Goal: Task Accomplishment & Management: Manage account settings

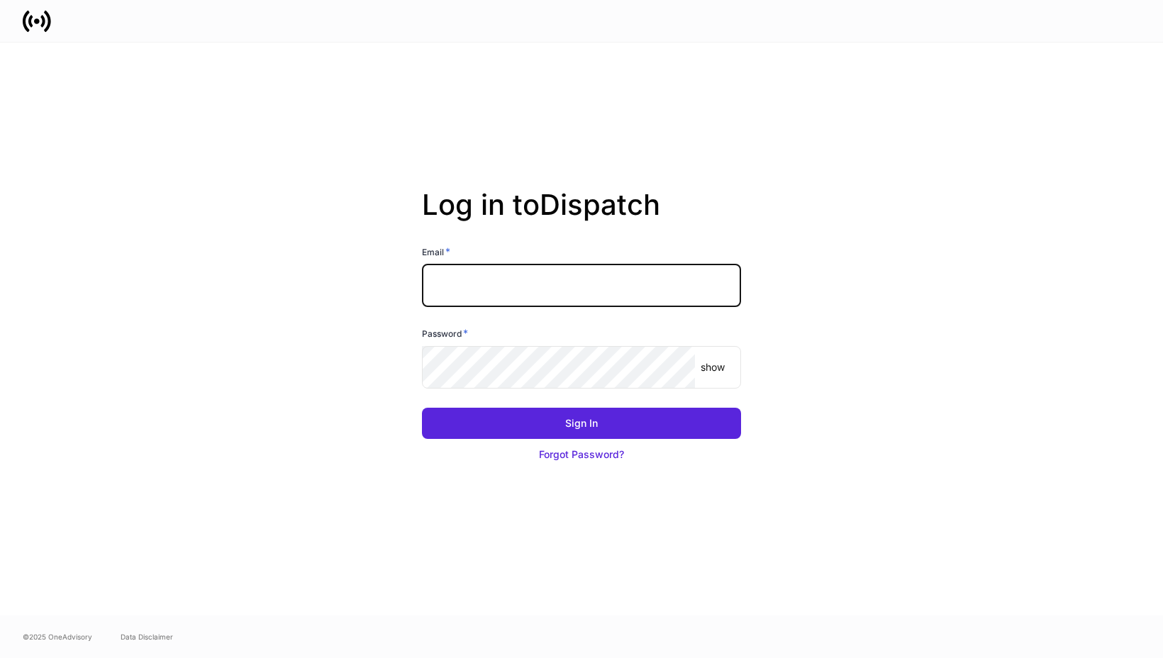
click at [508, 297] on input "text" at bounding box center [581, 286] width 319 height 43
type input "**********"
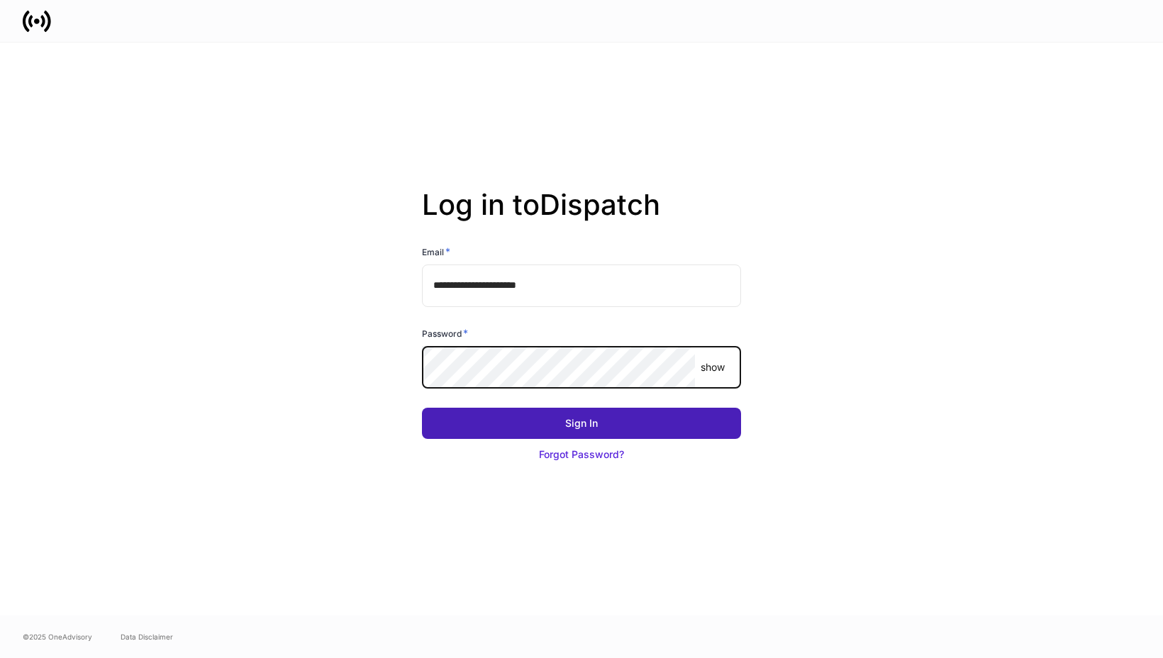
click at [652, 433] on button "Sign In" at bounding box center [581, 423] width 319 height 31
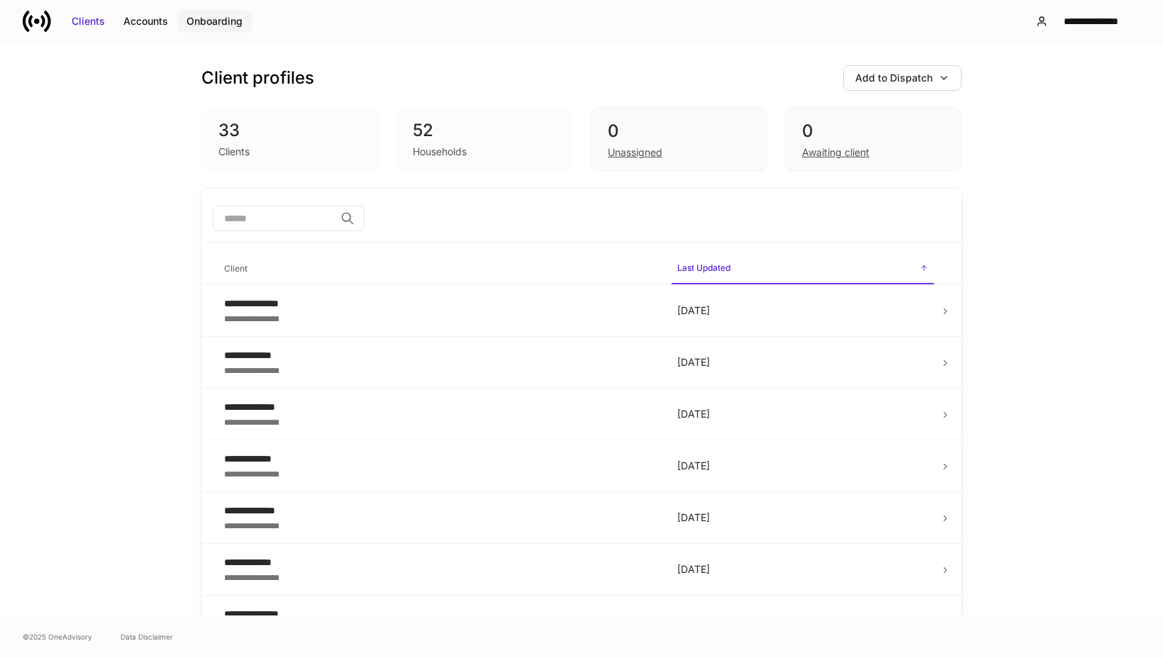
click at [249, 23] on button "Onboarding" at bounding box center [214, 21] width 74 height 23
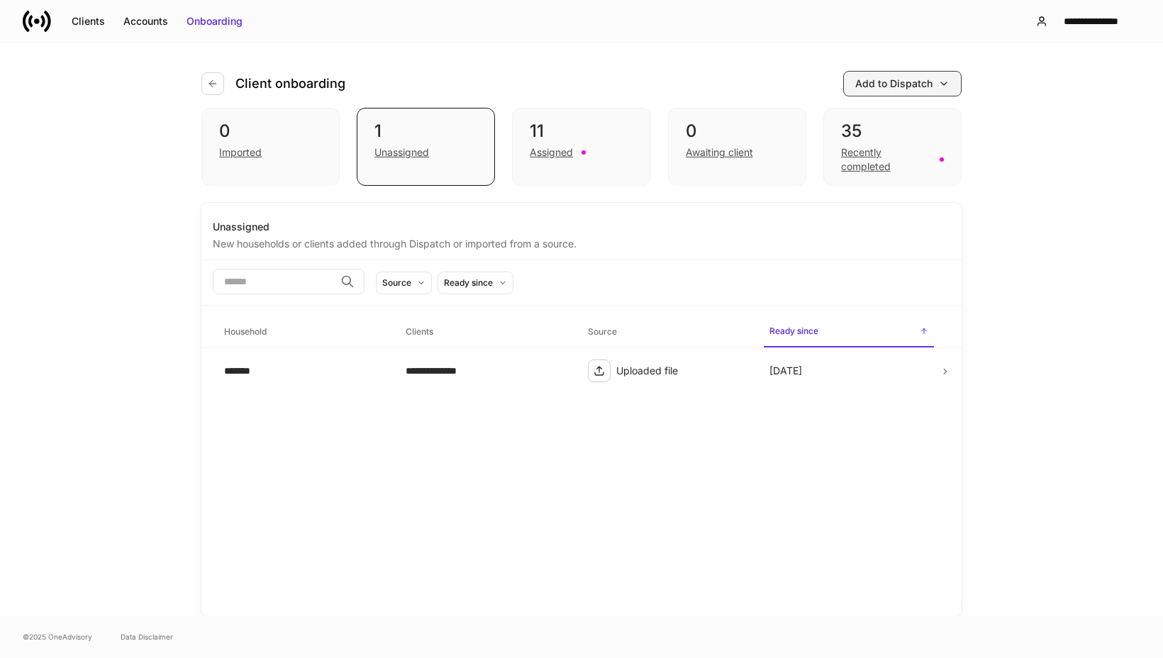
click at [899, 85] on div "Add to Dispatch" at bounding box center [893, 84] width 77 height 14
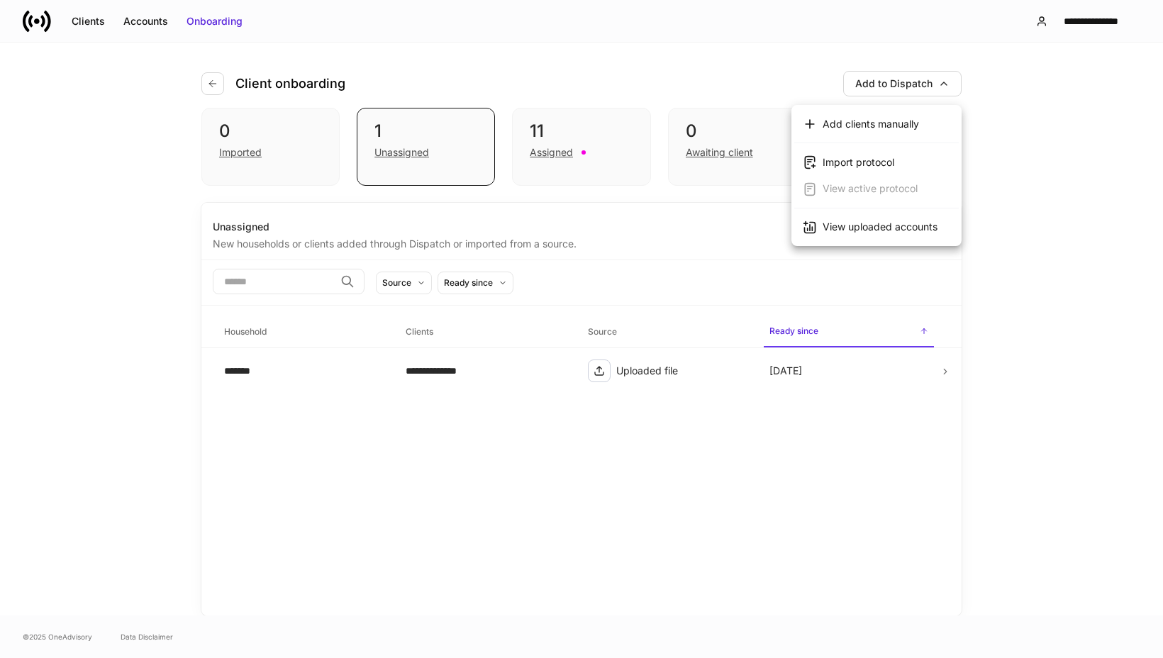
drag, startPoint x: 122, startPoint y: 416, endPoint x: 227, endPoint y: 400, distance: 106.2
click at [122, 416] on div at bounding box center [581, 329] width 1163 height 658
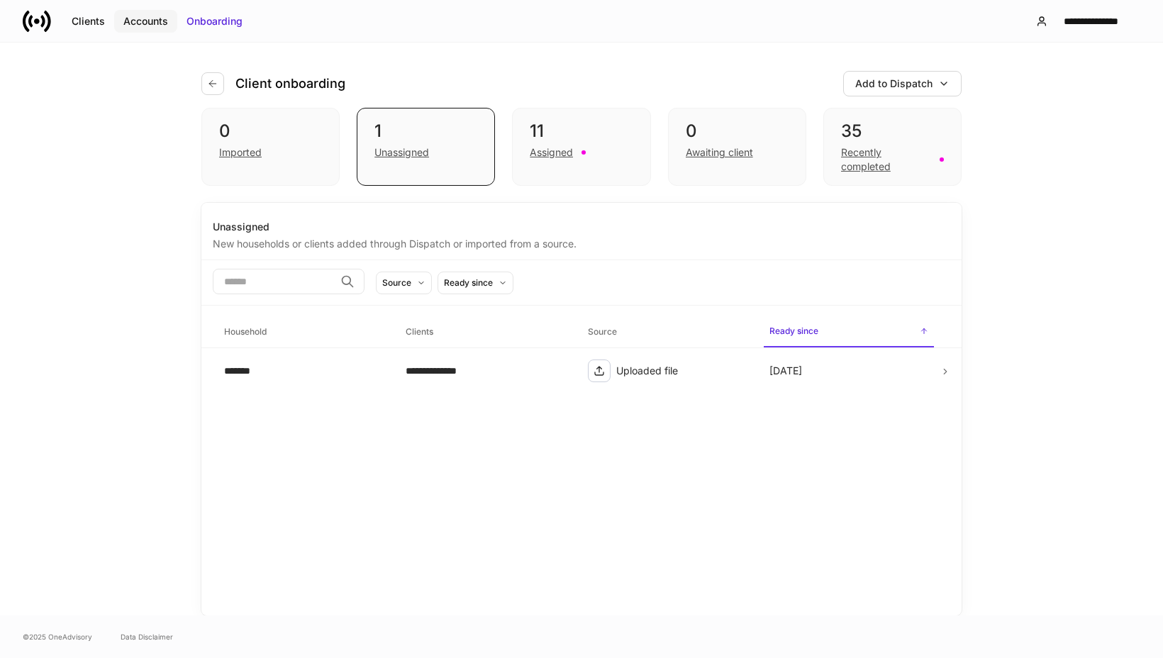
click at [155, 22] on div "Accounts" at bounding box center [145, 21] width 45 height 14
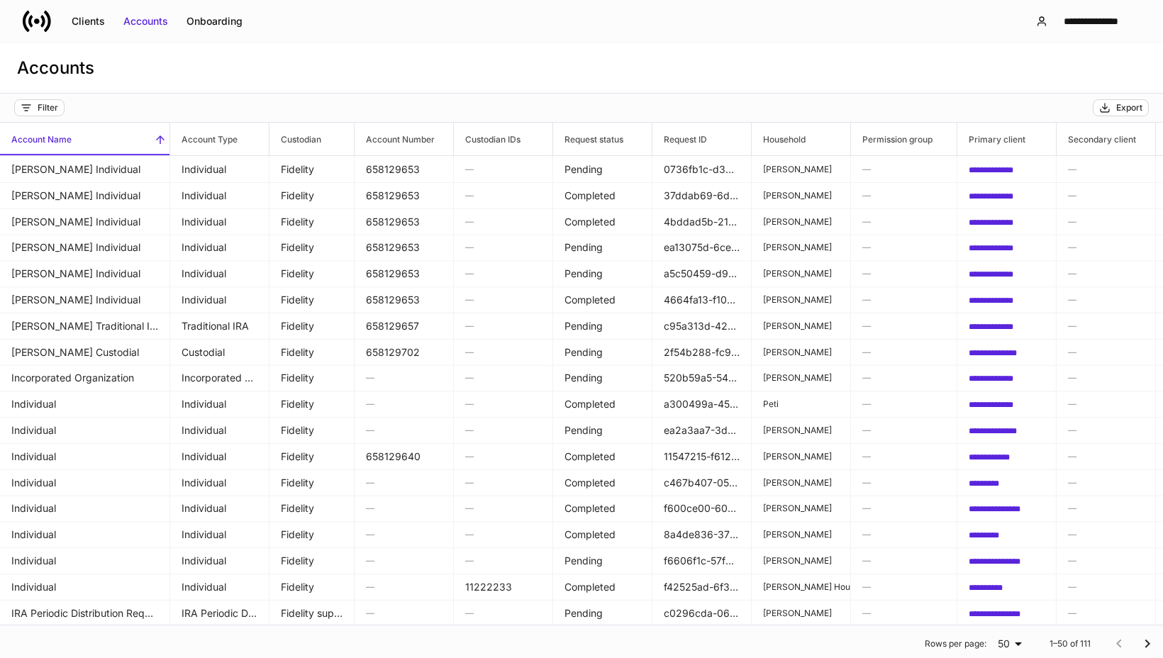
click at [199, 50] on div "Accounts" at bounding box center [581, 68] width 1163 height 51
click at [1069, 26] on div "**********" at bounding box center [1090, 21] width 75 height 14
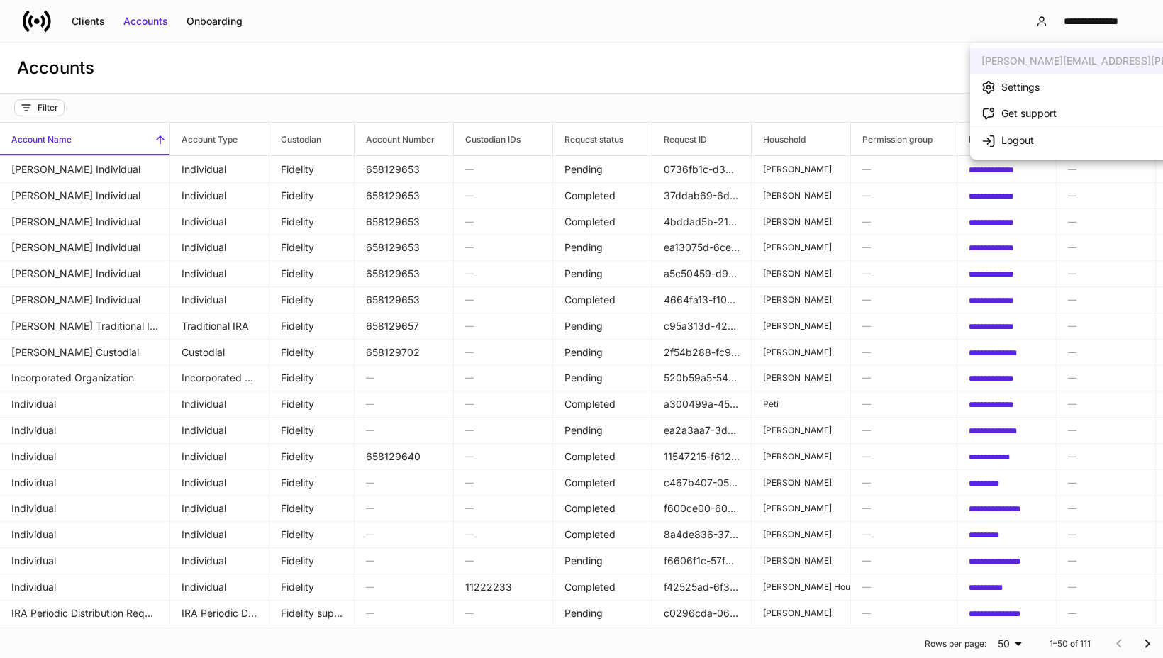
click at [811, 60] on div at bounding box center [581, 329] width 1163 height 658
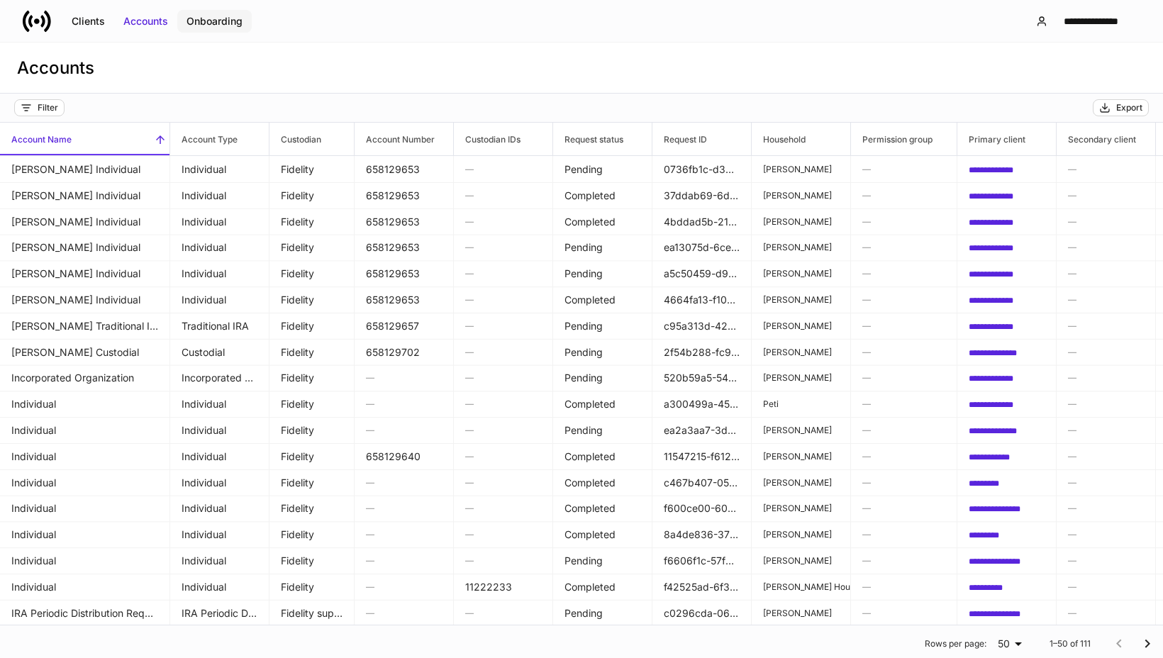
click at [219, 28] on button "Onboarding" at bounding box center [214, 21] width 74 height 23
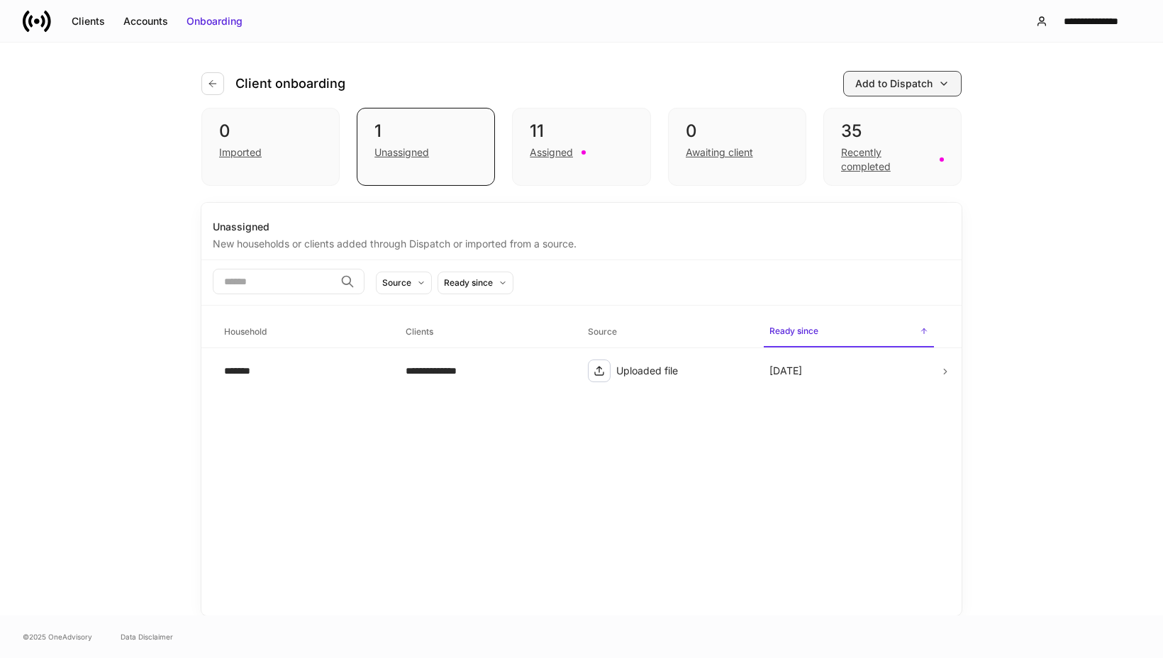
click at [949, 87] on icon "button" at bounding box center [943, 83] width 11 height 11
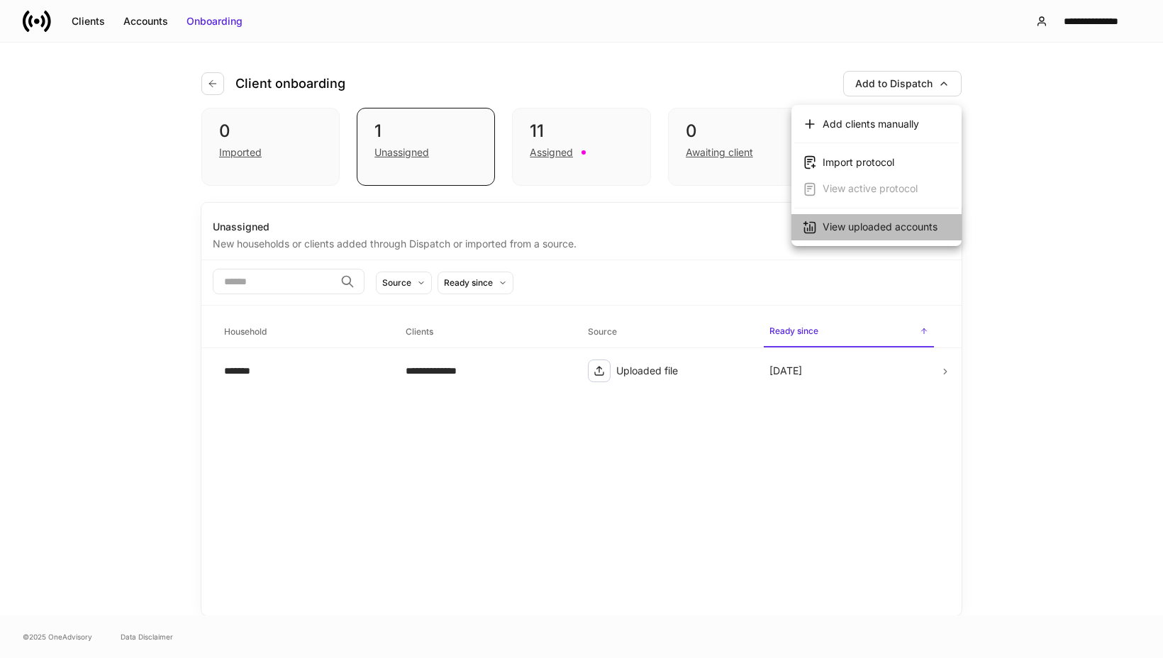
click at [848, 224] on div "View uploaded accounts" at bounding box center [880, 227] width 115 height 14
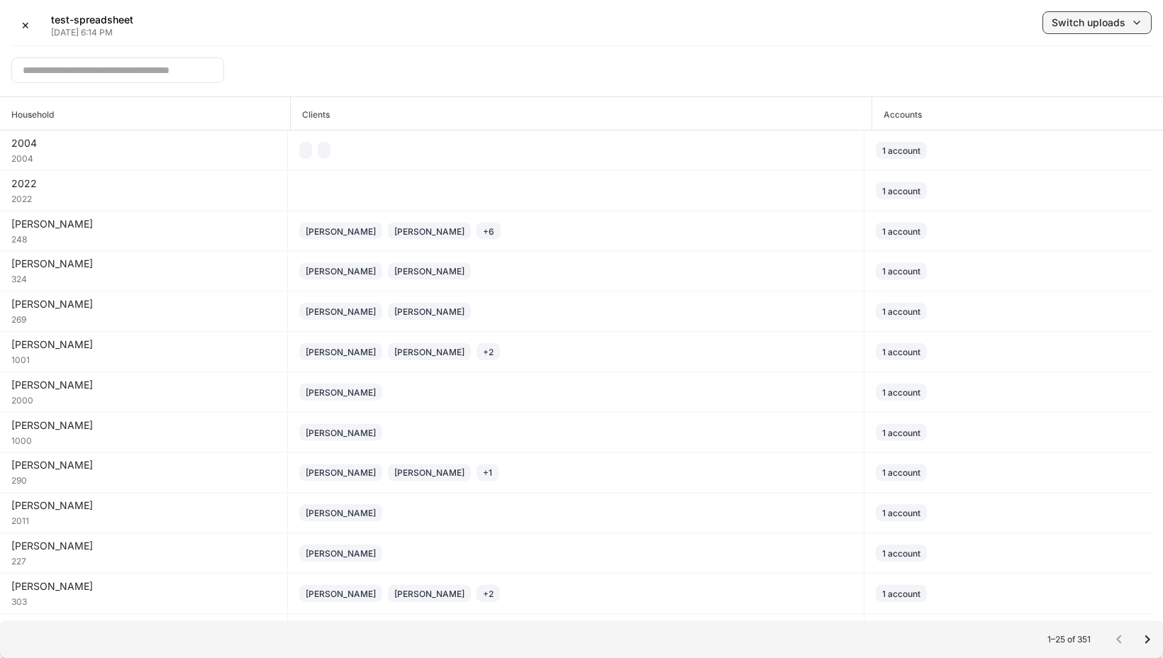
click at [1140, 25] on icon "button" at bounding box center [1136, 22] width 11 height 11
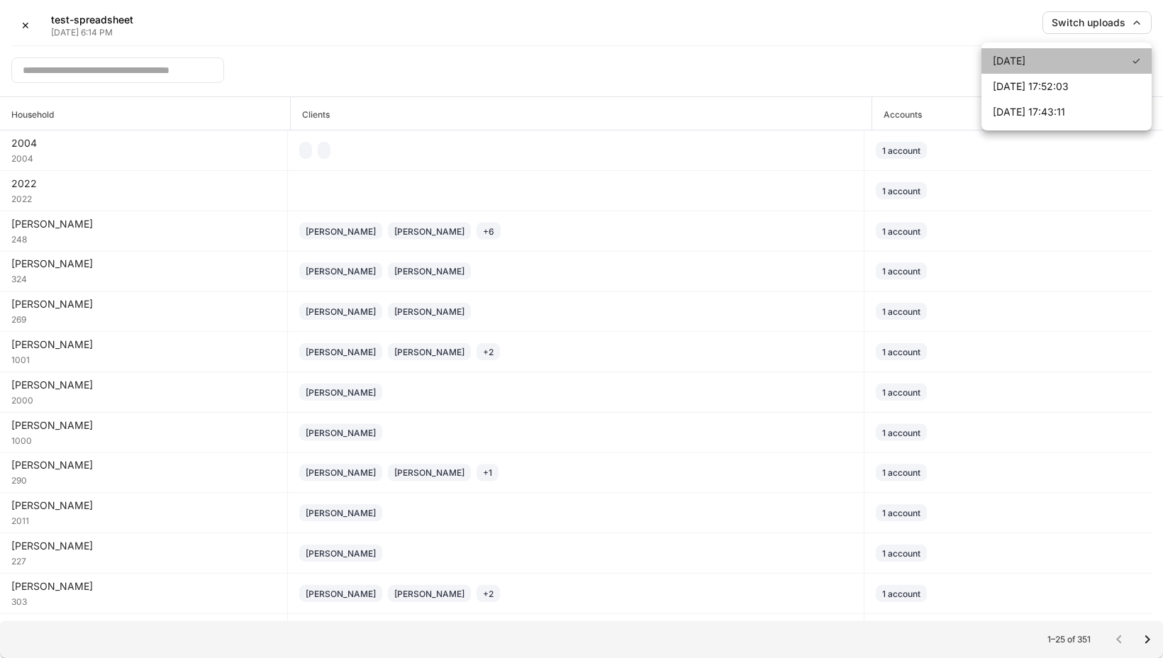
click at [1025, 62] on div "[DATE]" at bounding box center [1009, 61] width 33 height 14
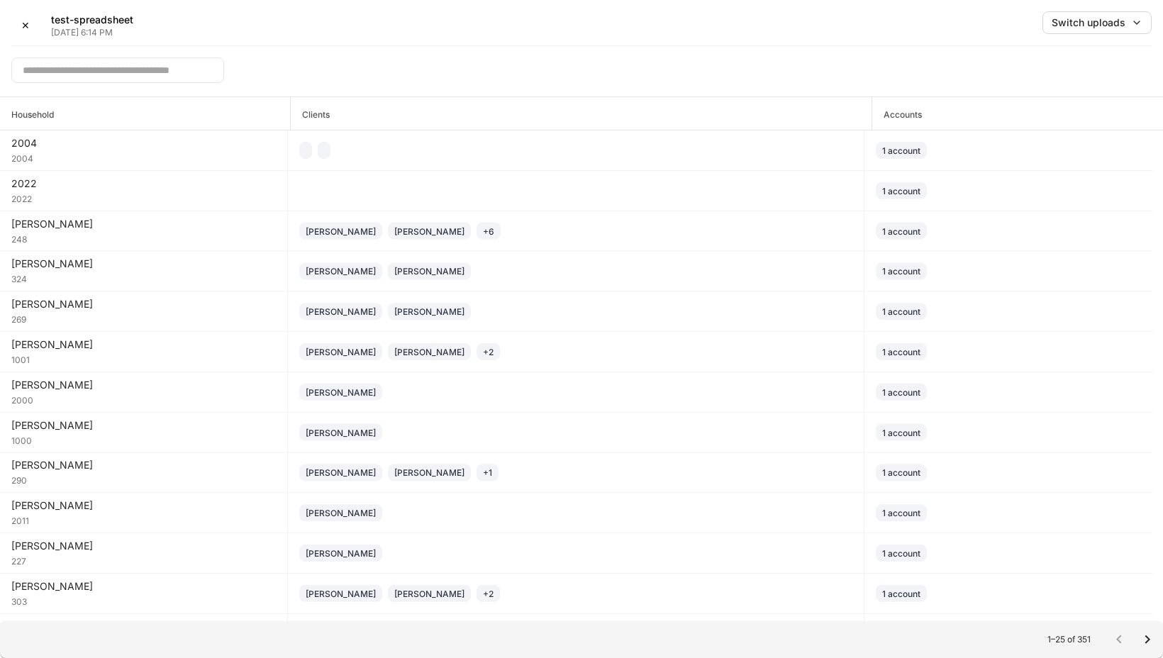
click at [785, 40] on div "✕ test-spreadsheet [DATE] 6:14 PM Switch uploads" at bounding box center [581, 28] width 1140 height 35
click at [279, 114] on icon at bounding box center [280, 114] width 13 height 13
click at [233, 62] on div "​" at bounding box center [581, 65] width 1140 height 39
click at [26, 27] on div "✕" at bounding box center [25, 25] width 9 height 14
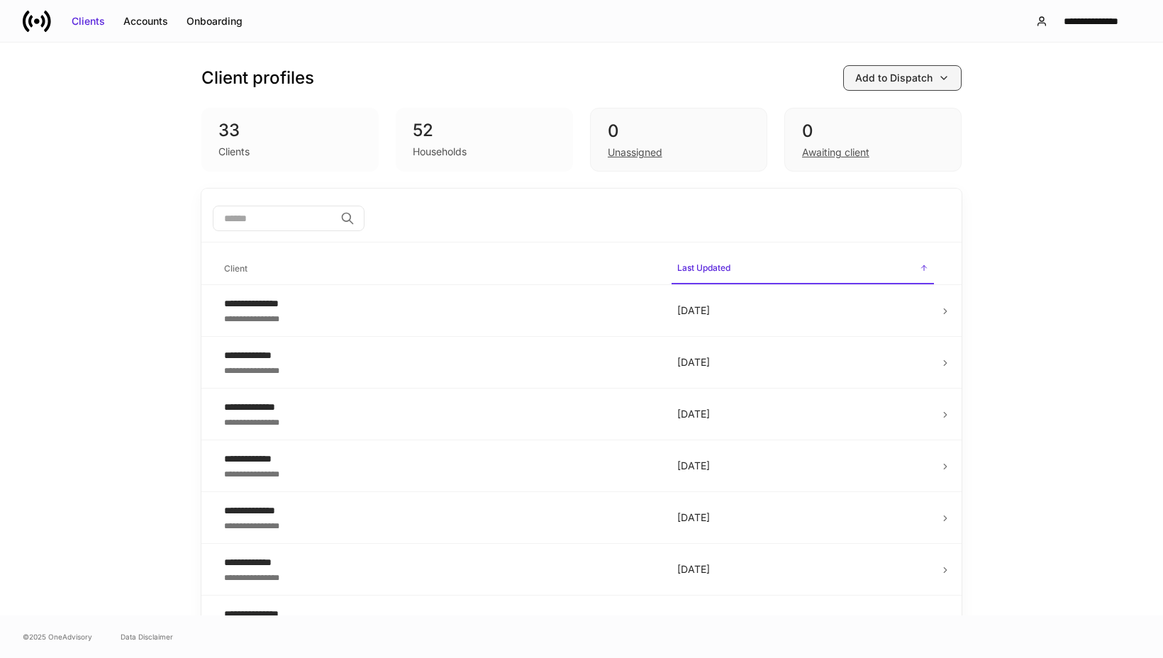
click at [923, 81] on div "Add to Dispatch" at bounding box center [893, 78] width 77 height 14
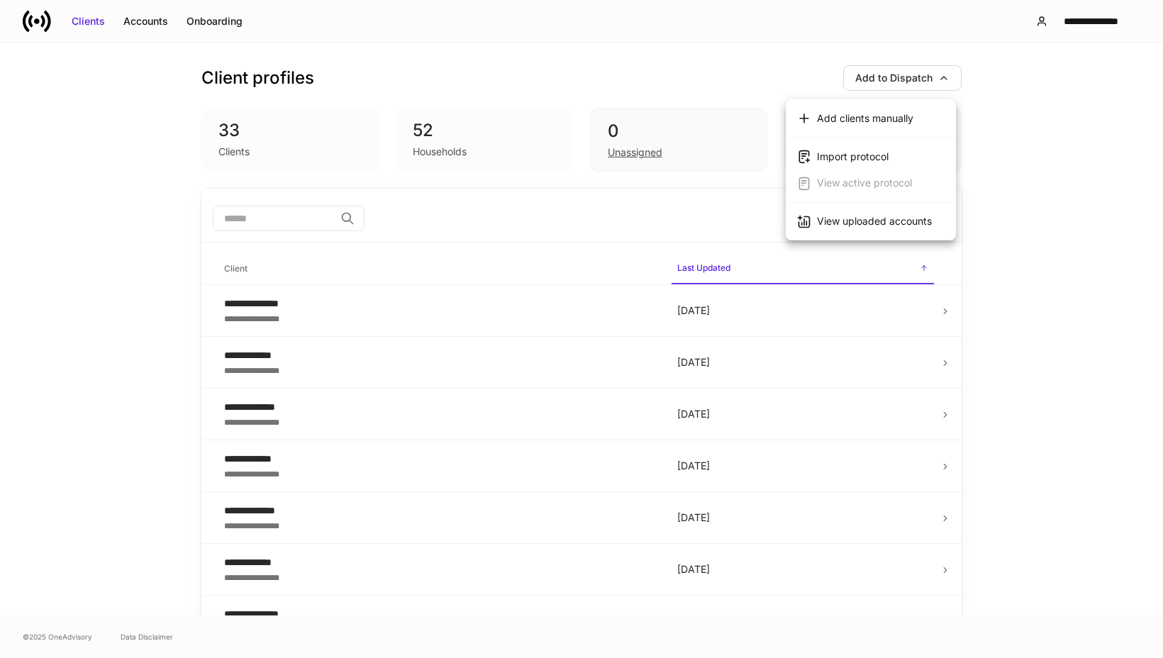
click at [1045, 117] on div at bounding box center [581, 329] width 1163 height 658
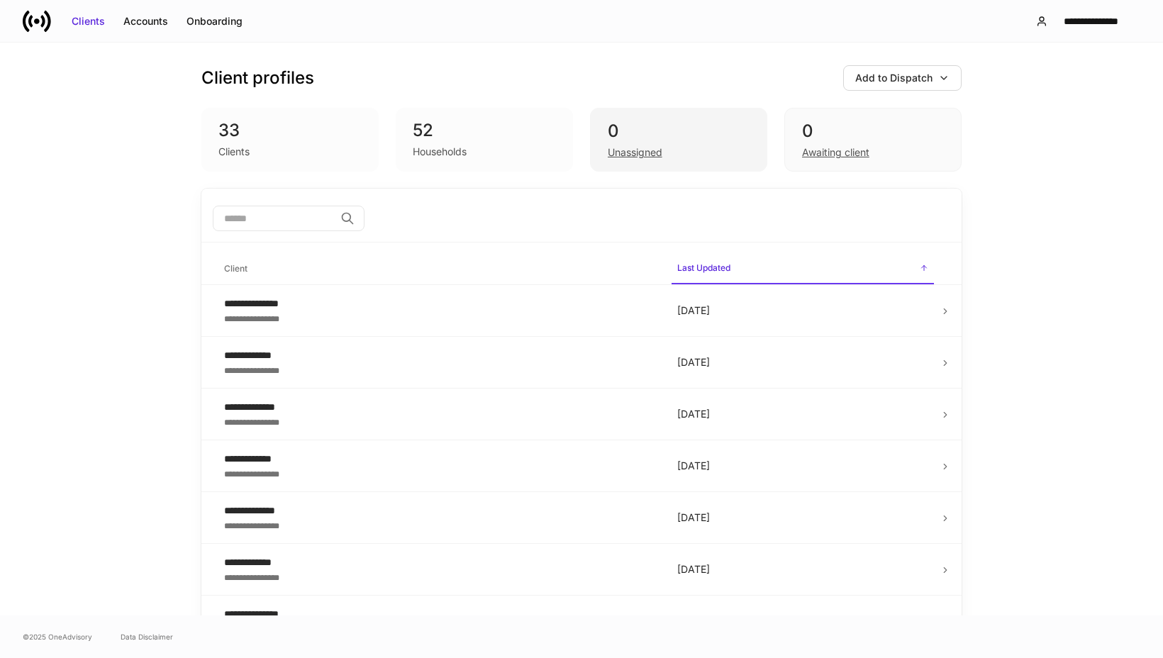
click at [641, 155] on div "Unassigned" at bounding box center [635, 152] width 55 height 14
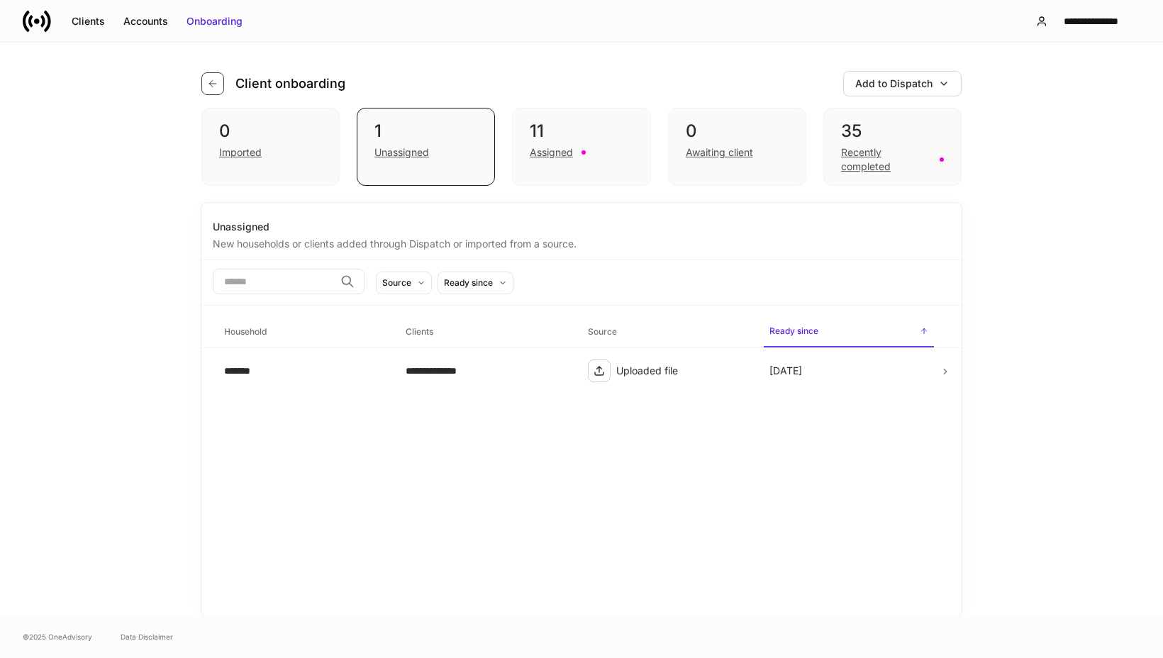
click at [211, 82] on icon "button" at bounding box center [212, 83] width 11 height 11
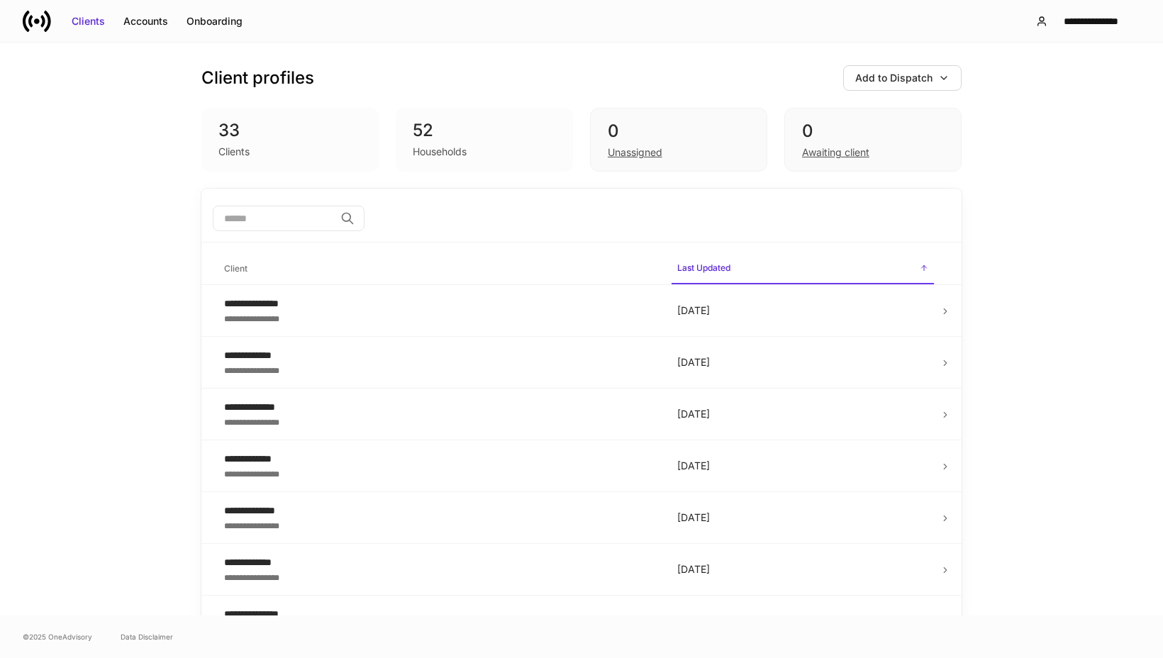
click at [255, 152] on div "Clients" at bounding box center [289, 150] width 143 height 17
click at [449, 152] on div "Households" at bounding box center [440, 152] width 54 height 14
click at [162, 26] on div "Accounts" at bounding box center [145, 21] width 45 height 14
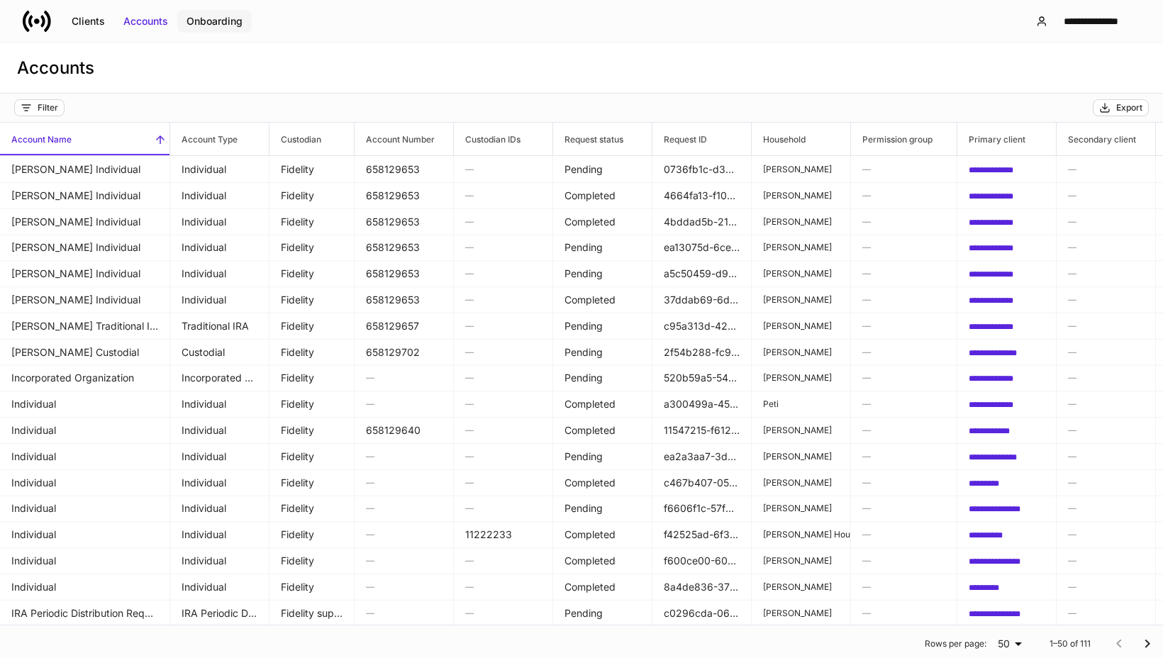
click at [237, 21] on div "Onboarding" at bounding box center [215, 21] width 56 height 14
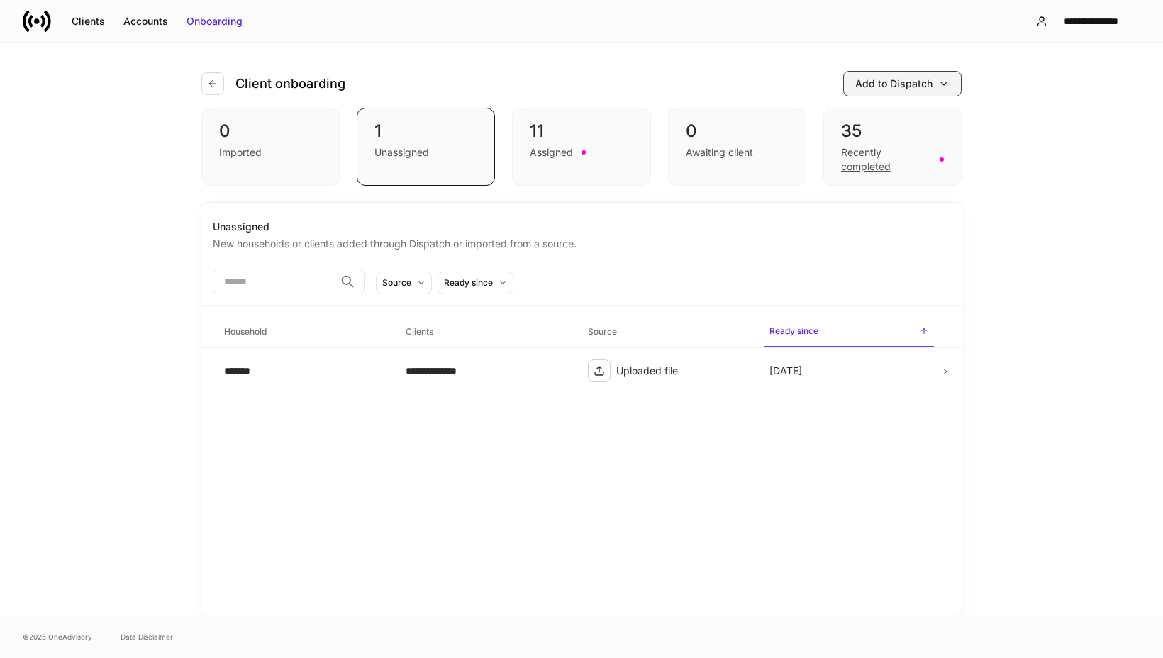
click at [932, 86] on div "Add to Dispatch" at bounding box center [893, 84] width 77 height 14
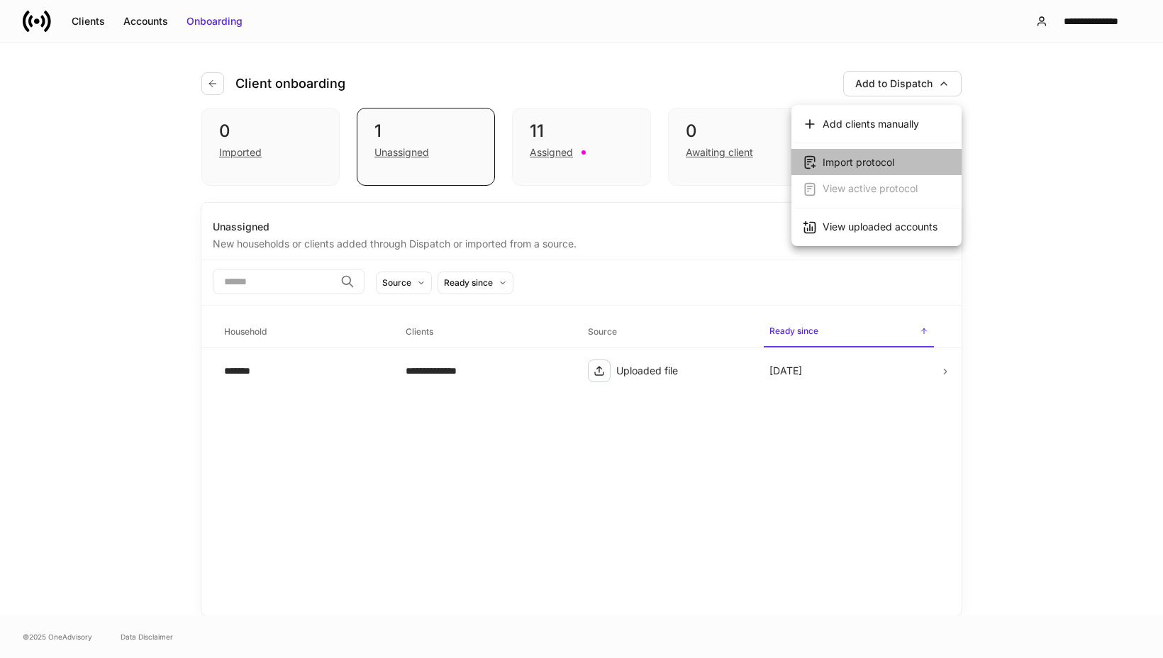
click at [866, 160] on div "Import protocol" at bounding box center [859, 162] width 72 height 14
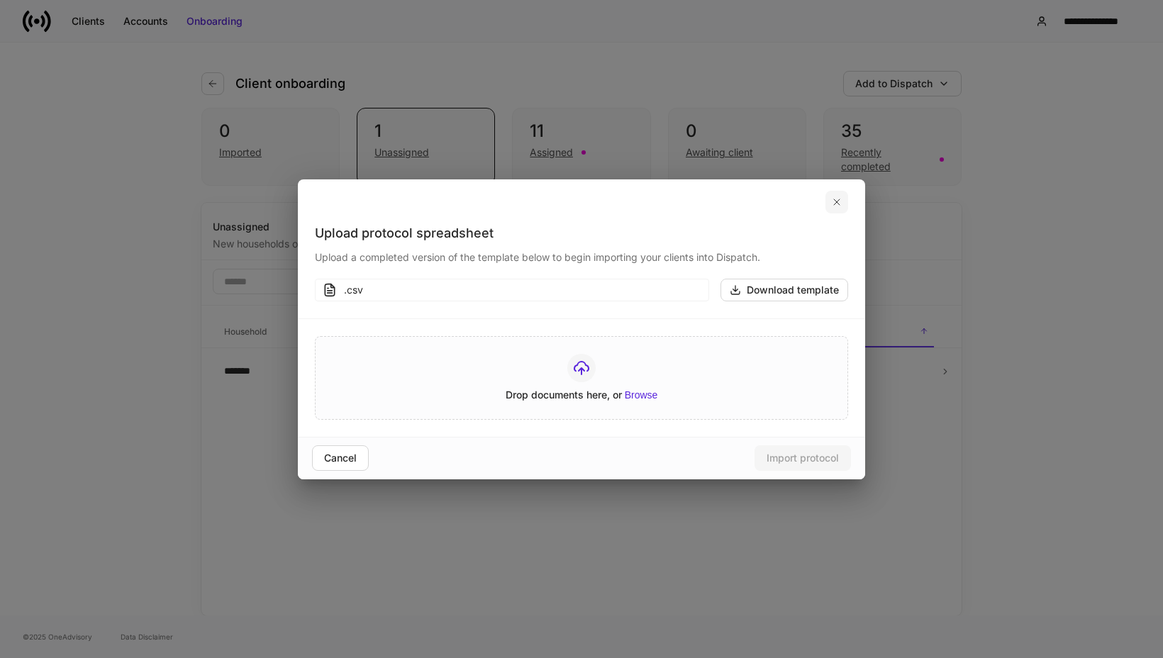
drag, startPoint x: 709, startPoint y: 211, endPoint x: 840, endPoint y: 199, distance: 131.1
click at [709, 211] on div at bounding box center [581, 201] width 567 height 45
click at [845, 198] on button "button" at bounding box center [836, 202] width 23 height 23
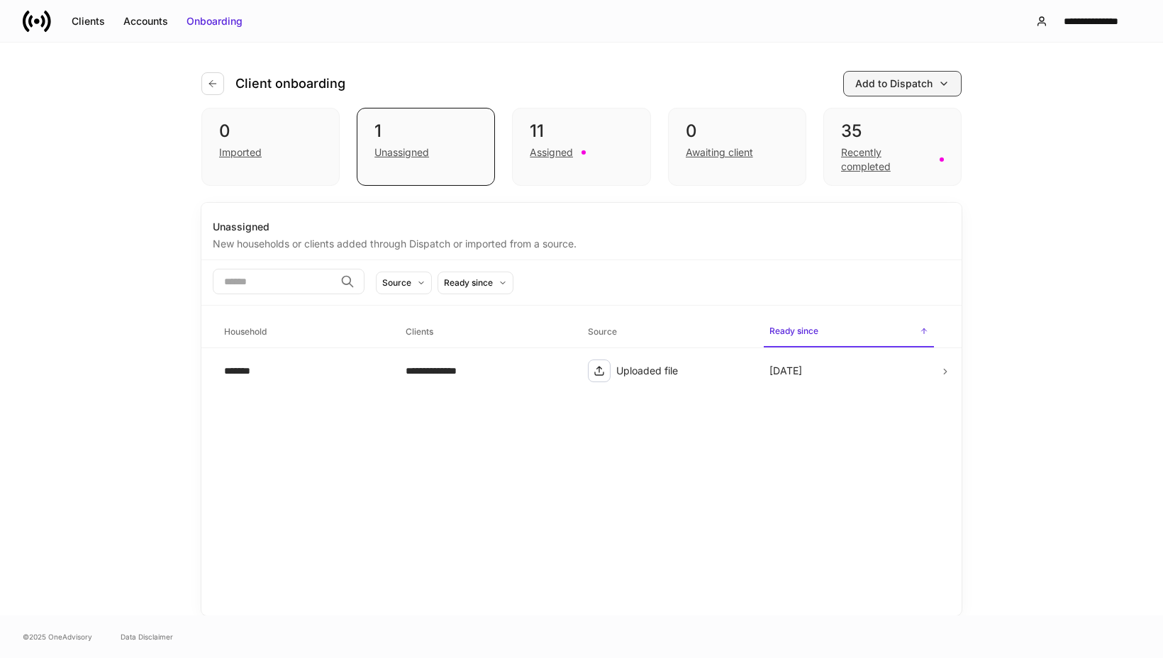
click at [913, 92] on button "Add to Dispatch" at bounding box center [902, 84] width 118 height 26
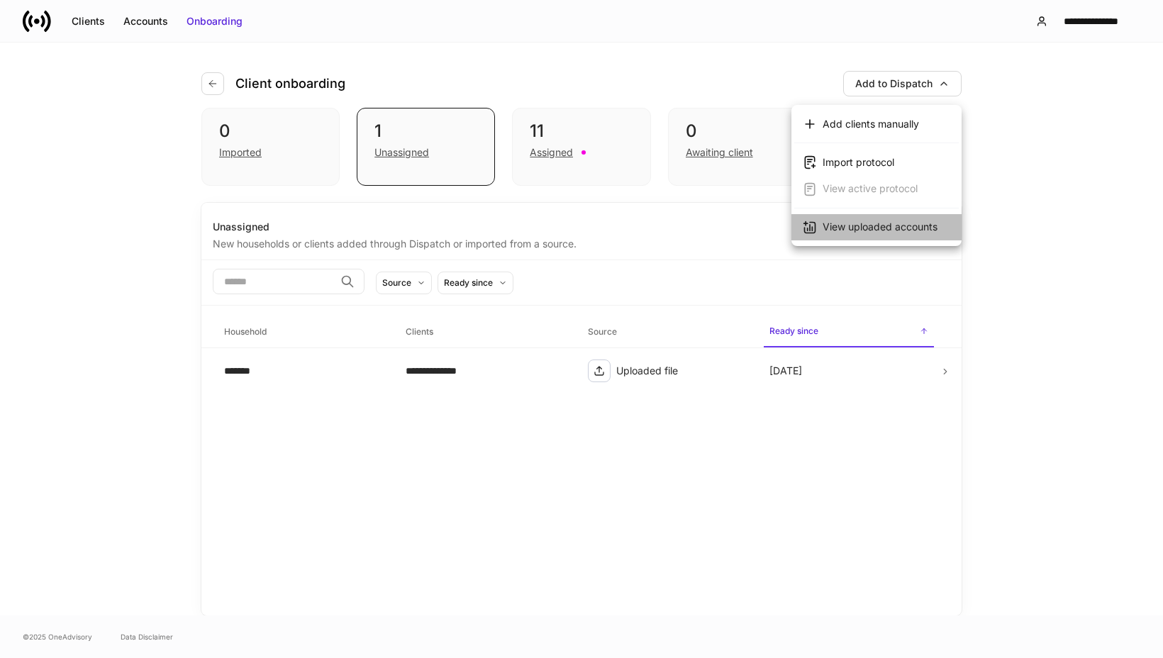
click at [898, 223] on div "View uploaded accounts" at bounding box center [880, 227] width 115 height 14
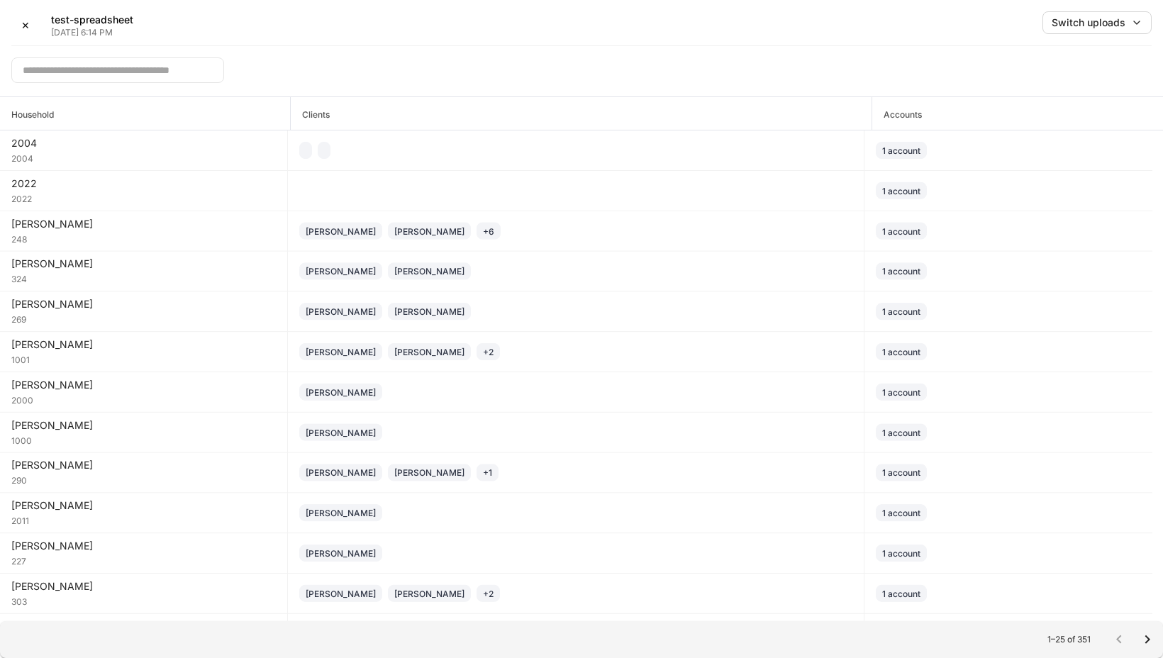
click at [482, 61] on div "​" at bounding box center [581, 65] width 1140 height 39
click at [539, 23] on div "✕ test-spreadsheet [DATE] 6:14 PM Switch uploads" at bounding box center [581, 28] width 1140 height 35
click at [403, 27] on div "✕ test-spreadsheet [DATE] 6:14 PM Switch uploads" at bounding box center [581, 28] width 1140 height 35
click at [25, 26] on div "✕" at bounding box center [25, 25] width 9 height 14
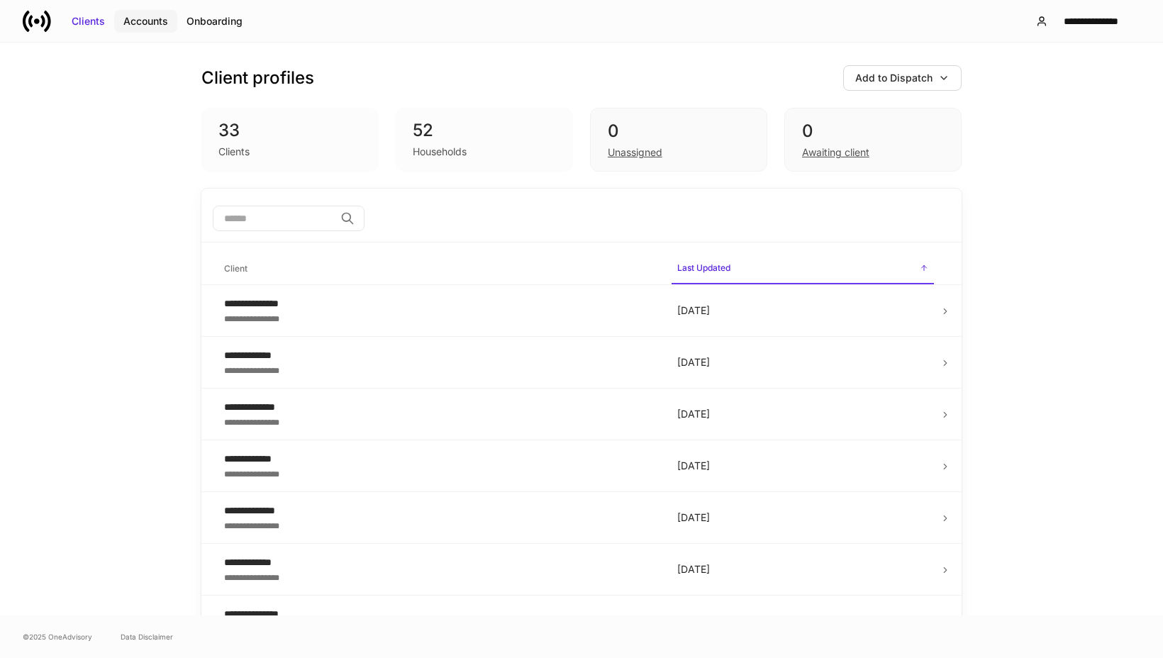
click at [147, 24] on div "Accounts" at bounding box center [145, 21] width 45 height 14
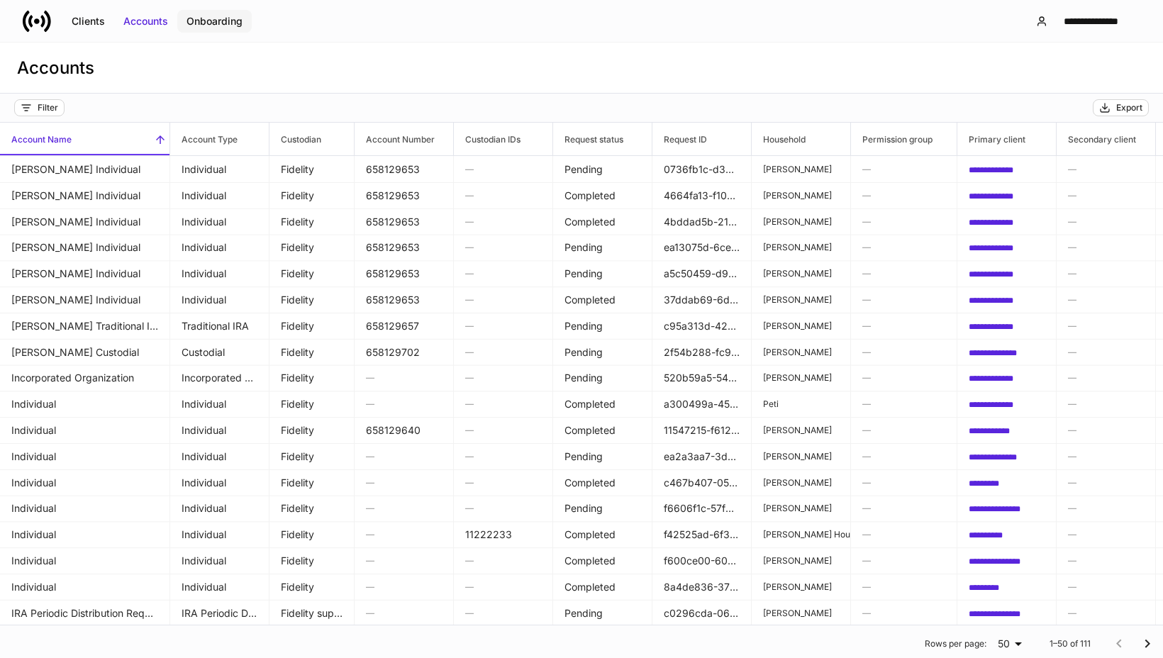
click at [228, 17] on div "Onboarding" at bounding box center [215, 21] width 56 height 14
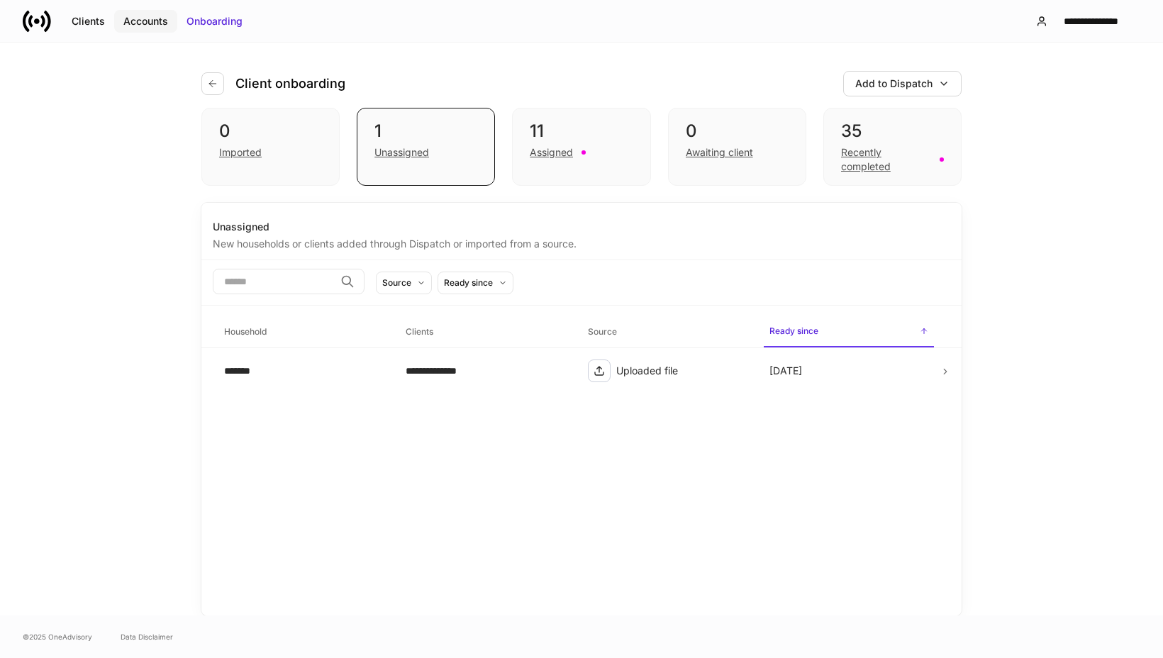
drag, startPoint x: 155, startPoint y: 25, endPoint x: 154, endPoint y: 18, distance: 7.1
click at [155, 25] on div "Accounts" at bounding box center [145, 21] width 45 height 14
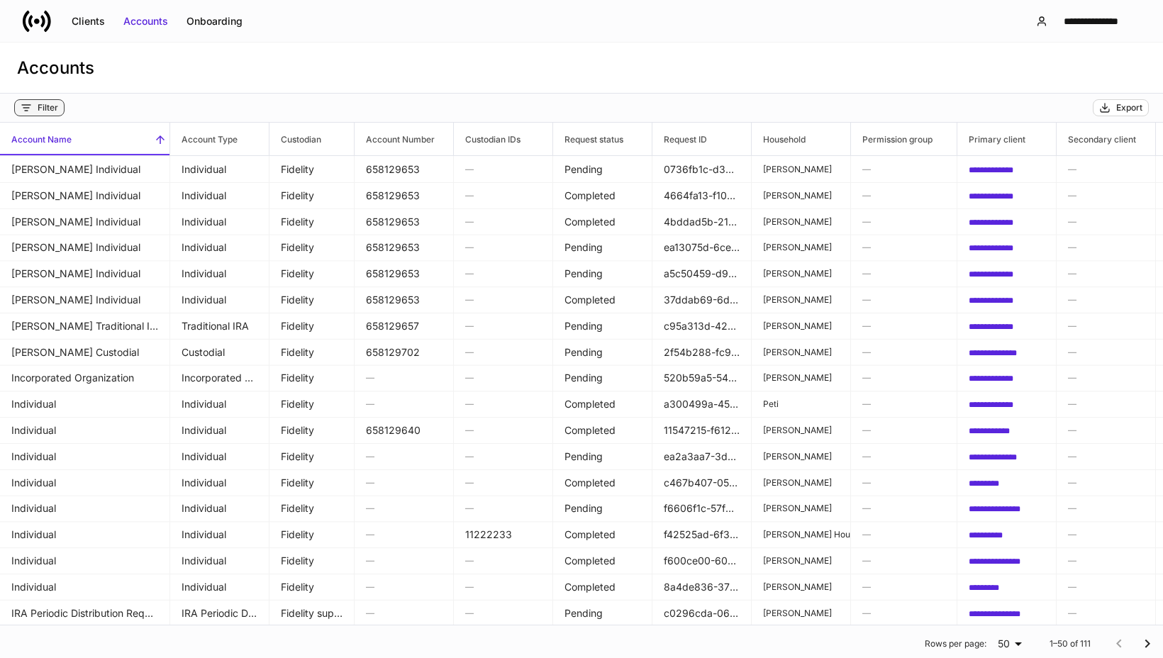
click at [50, 111] on div "Filter" at bounding box center [48, 107] width 21 height 11
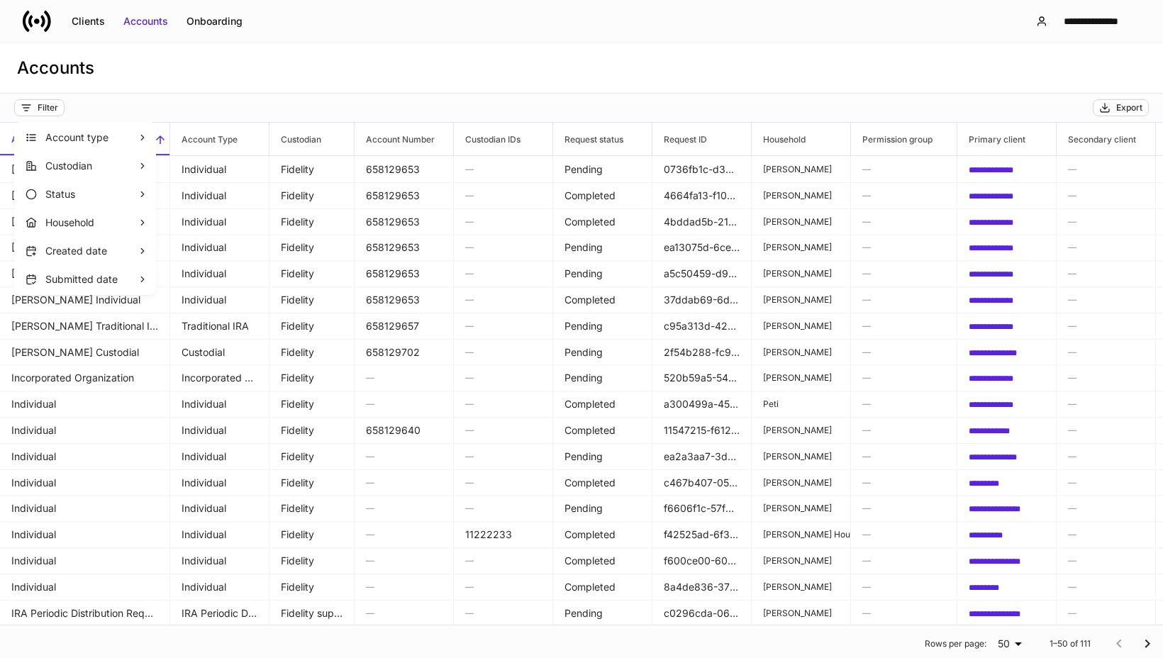
click at [260, 70] on div at bounding box center [581, 329] width 1163 height 658
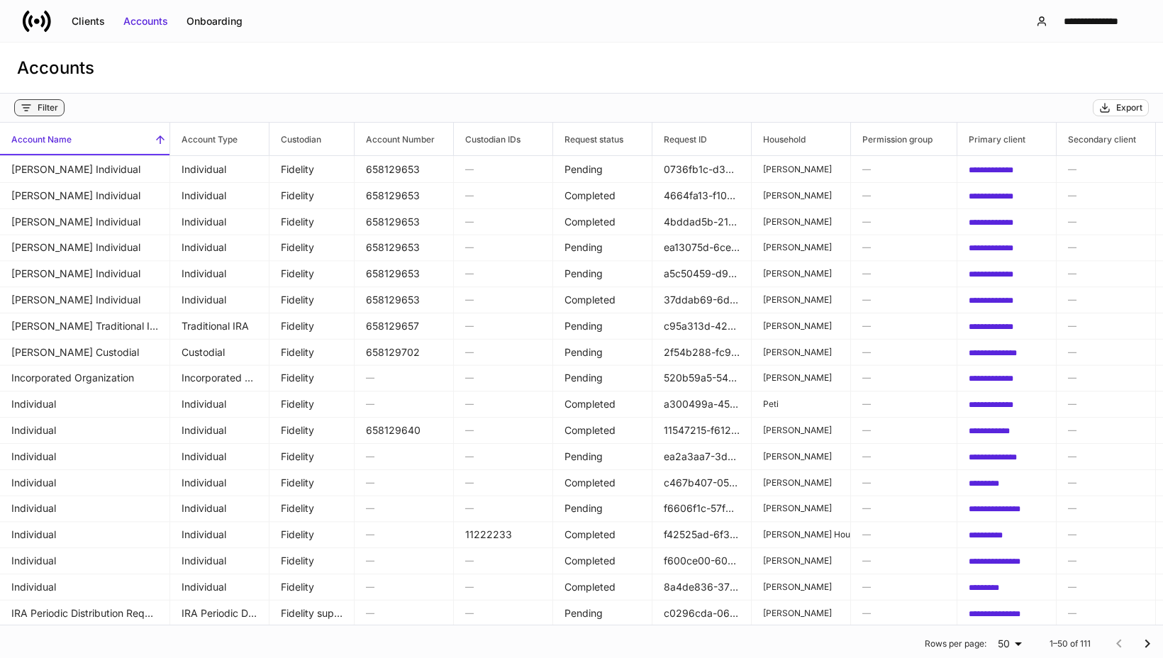
click at [43, 109] on div "Filter" at bounding box center [48, 107] width 21 height 11
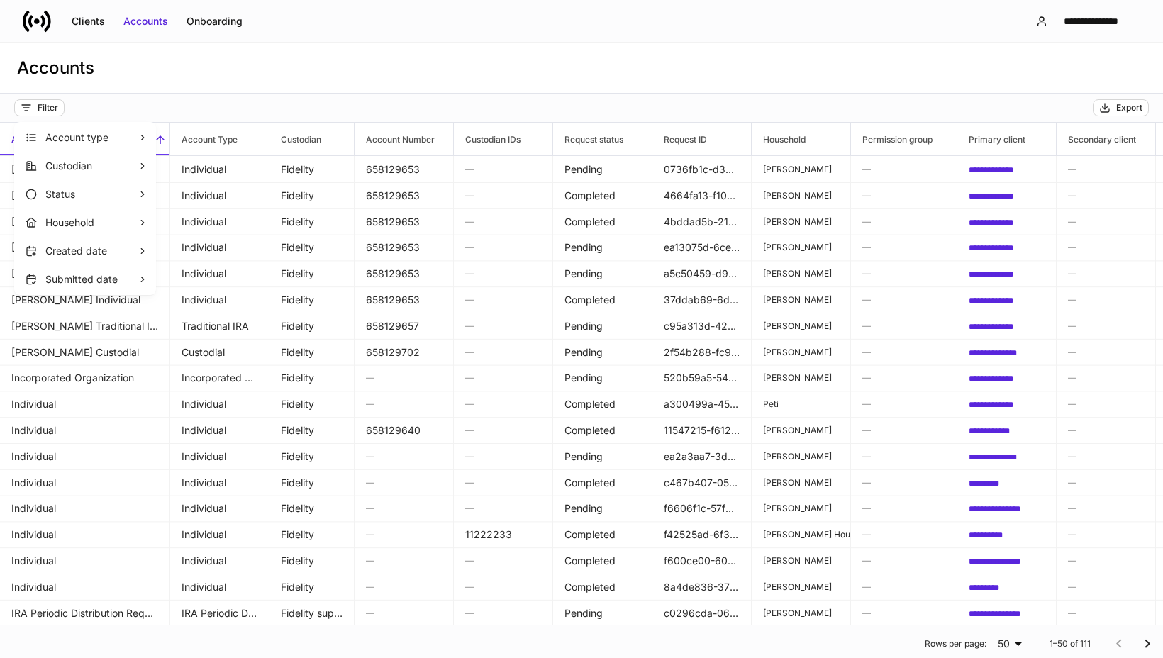
click at [214, 67] on div at bounding box center [581, 329] width 1163 height 658
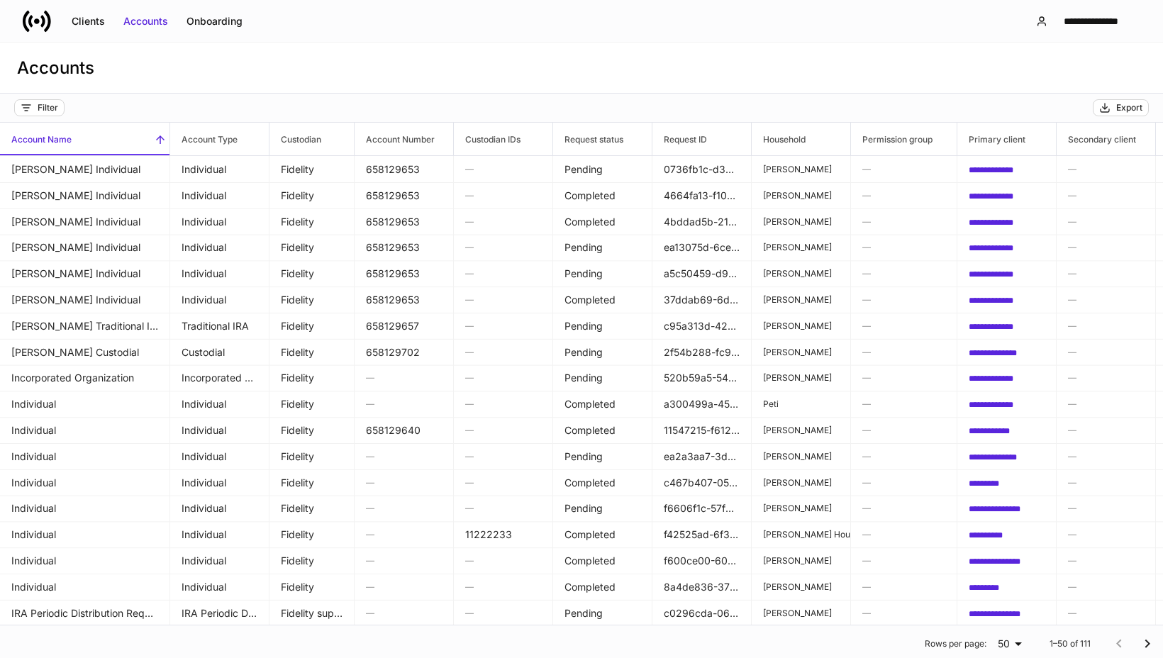
drag, startPoint x: 526, startPoint y: 45, endPoint x: 518, endPoint y: 44, distance: 8.5
click at [526, 45] on div "Accounts" at bounding box center [581, 68] width 1163 height 51
click at [45, 109] on div "Filter" at bounding box center [48, 107] width 21 height 11
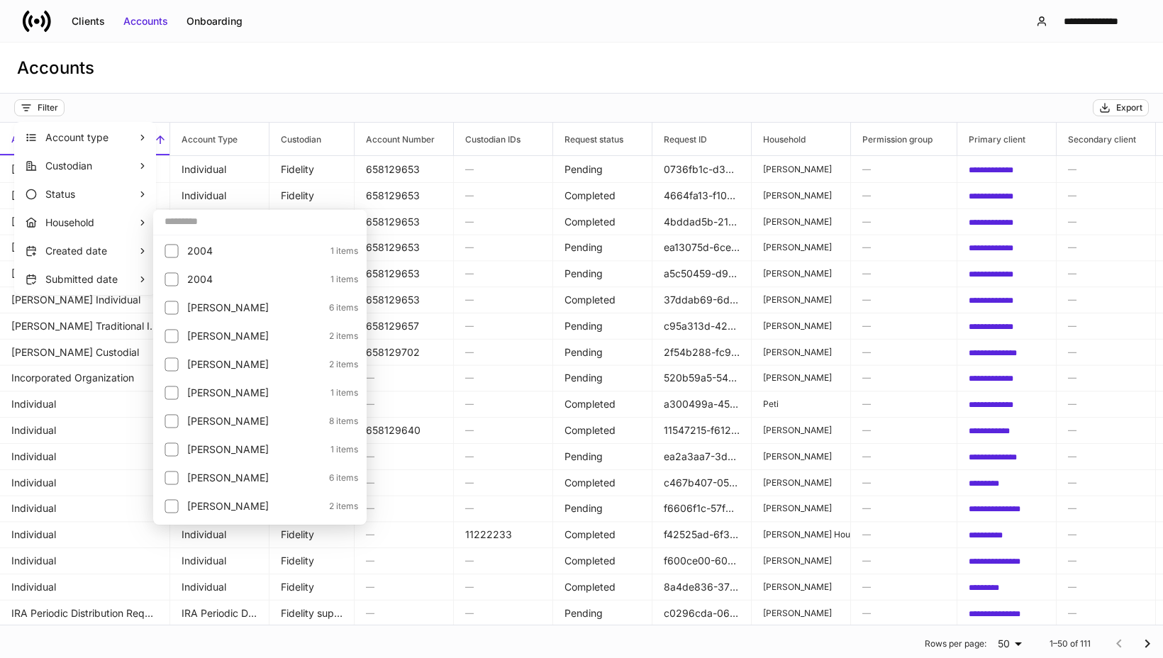
click at [350, 38] on div at bounding box center [581, 329] width 1163 height 658
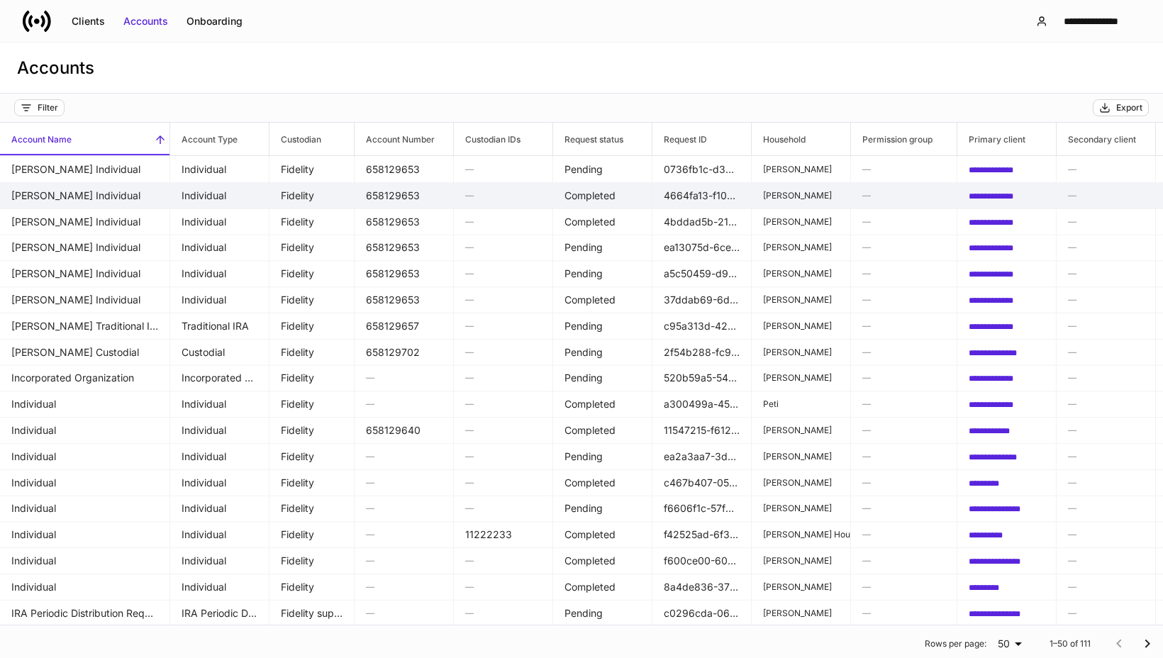
click at [77, 187] on td "[PERSON_NAME] Individual" at bounding box center [85, 195] width 170 height 27
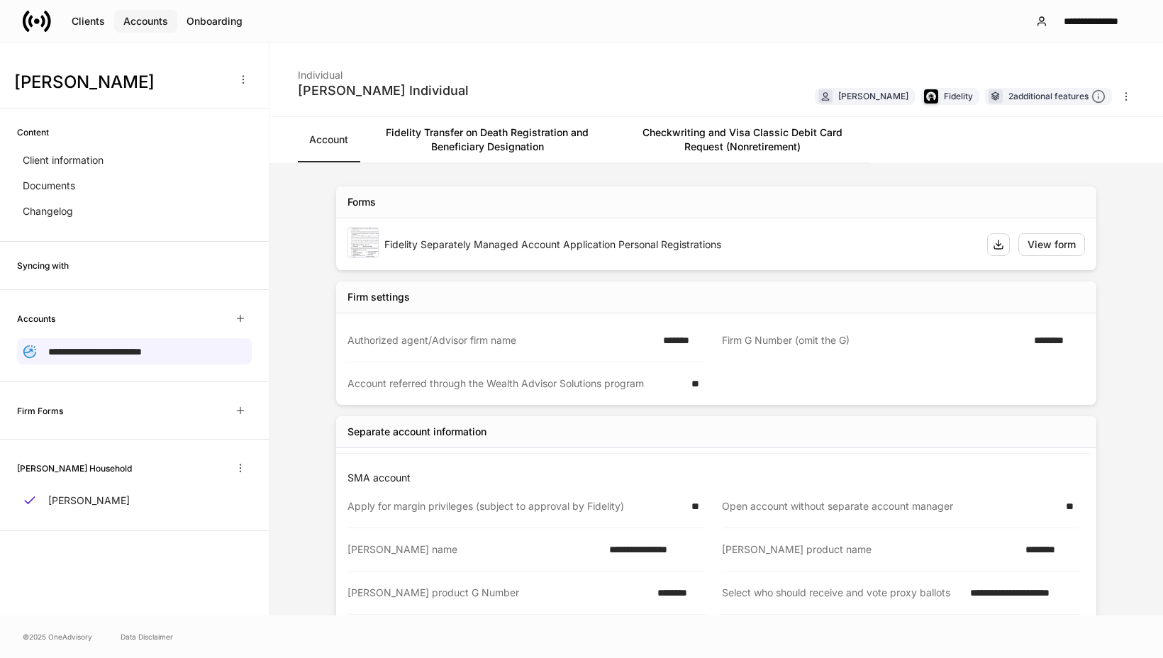
click at [145, 19] on div "Accounts" at bounding box center [145, 21] width 45 height 14
click at [156, 21] on div "Accounts" at bounding box center [145, 21] width 45 height 14
click at [204, 23] on div "Onboarding" at bounding box center [215, 21] width 56 height 14
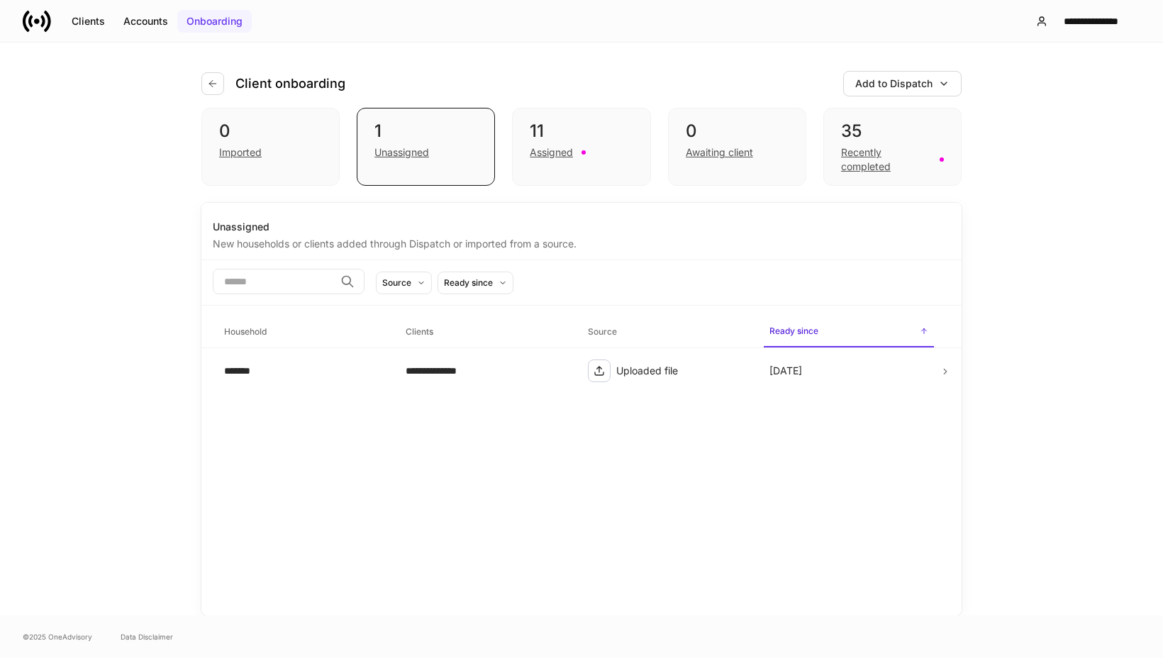
click at [230, 21] on div "Onboarding" at bounding box center [215, 21] width 56 height 14
click at [1040, 266] on div "**********" at bounding box center [581, 329] width 1163 height 573
click at [136, 20] on div "Accounts" at bounding box center [145, 21] width 45 height 14
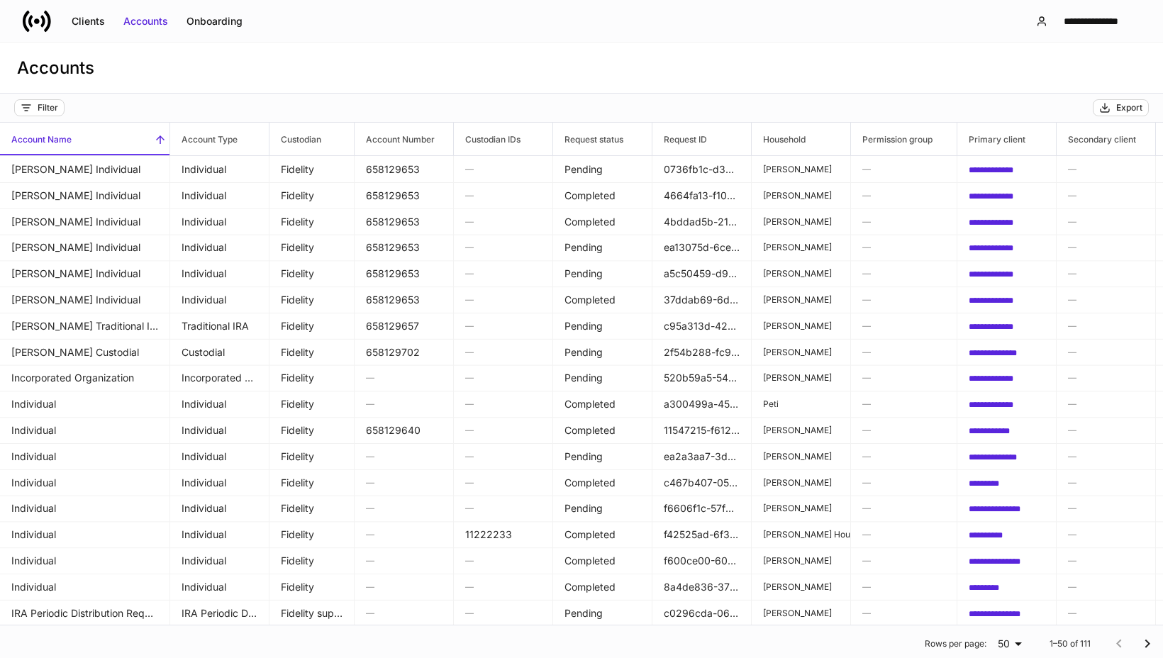
drag, startPoint x: 578, startPoint y: 59, endPoint x: 569, endPoint y: 52, distance: 11.1
click at [578, 59] on div "Accounts" at bounding box center [581, 68] width 1163 height 51
click at [227, 20] on div "Onboarding" at bounding box center [215, 21] width 56 height 14
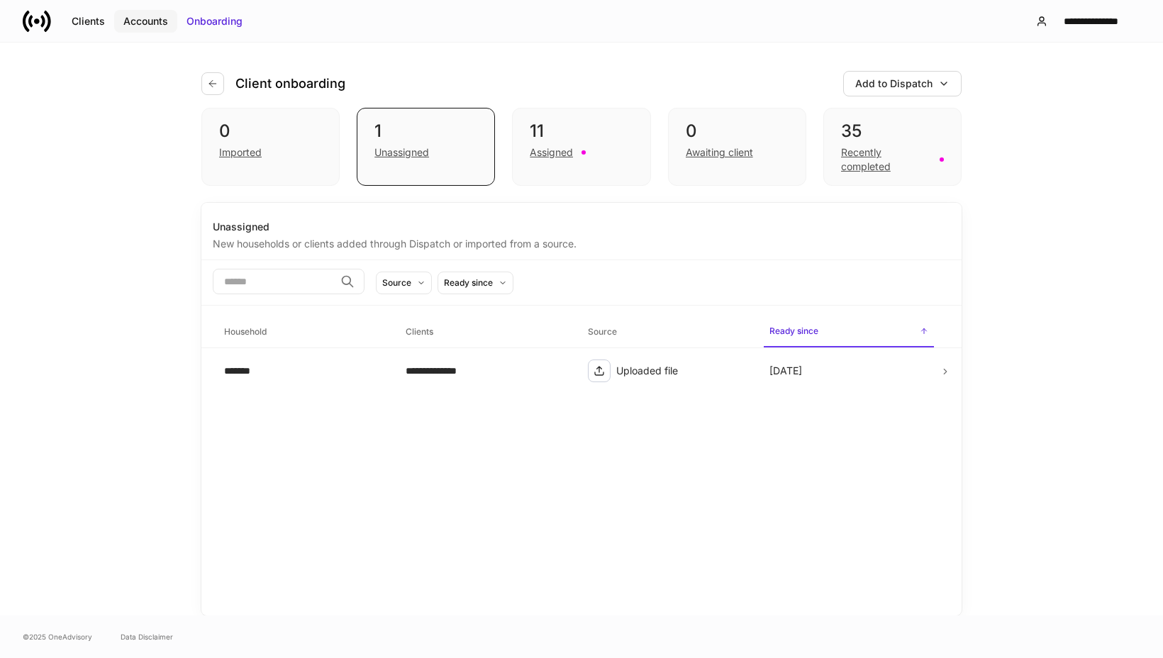
click at [150, 19] on div "Accounts" at bounding box center [145, 21] width 45 height 14
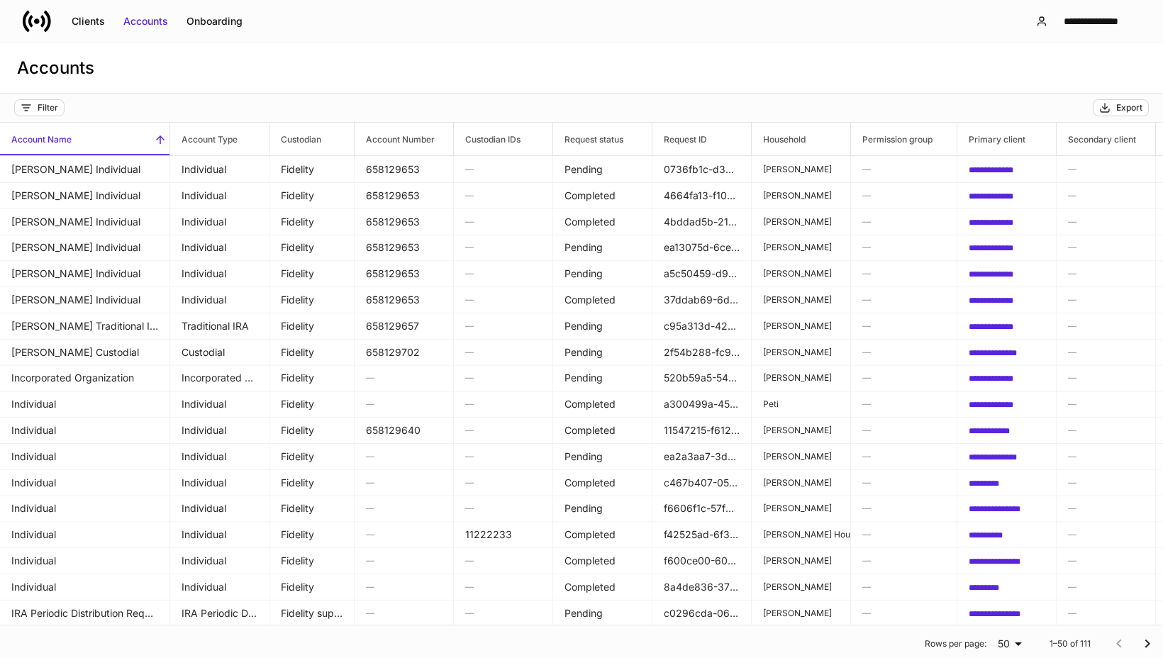
click at [642, 56] on div "Accounts" at bounding box center [581, 68] width 1163 height 51
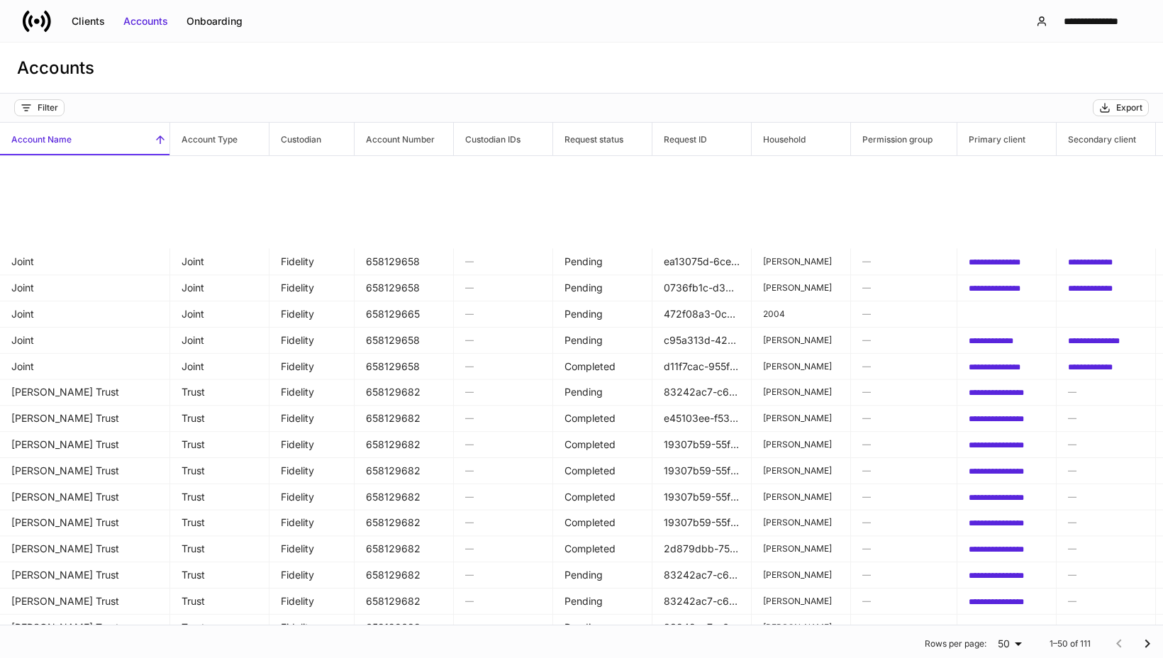
scroll to position [846, 0]
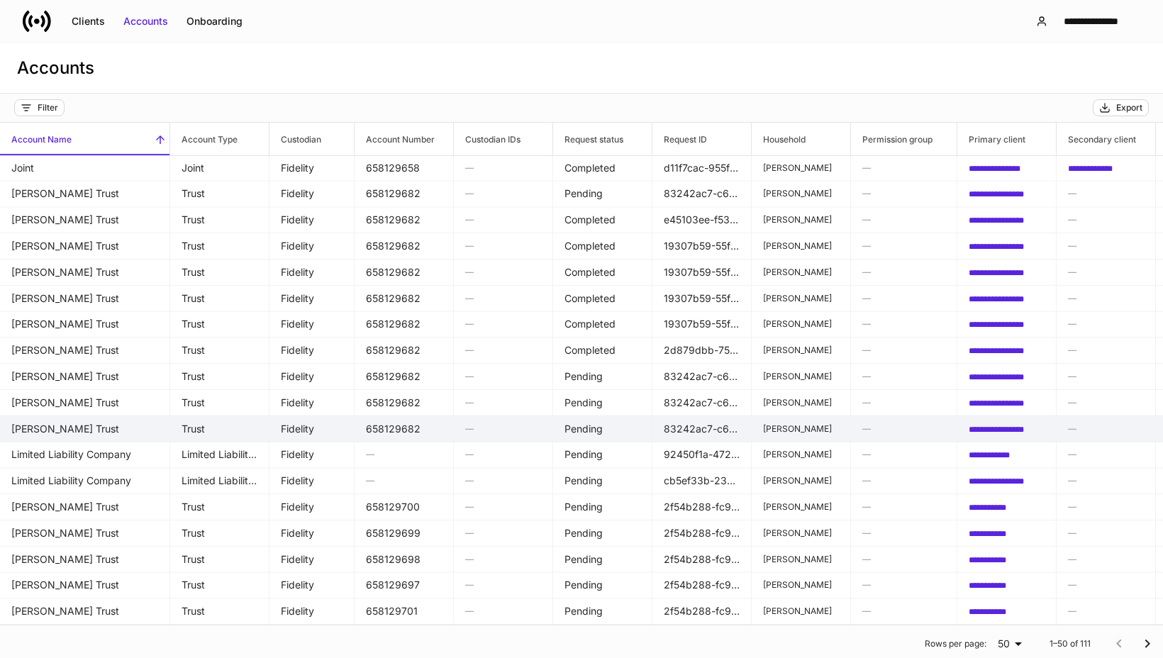
click at [1139, 649] on icon "Go to next page" at bounding box center [1147, 643] width 17 height 17
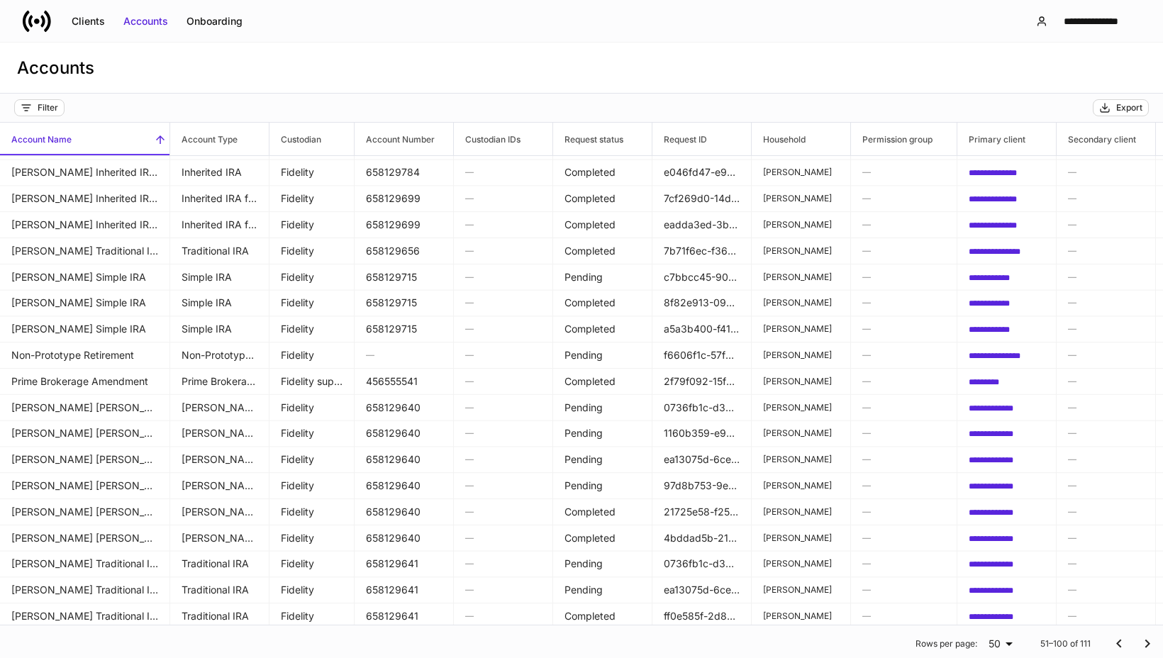
scroll to position [66, 0]
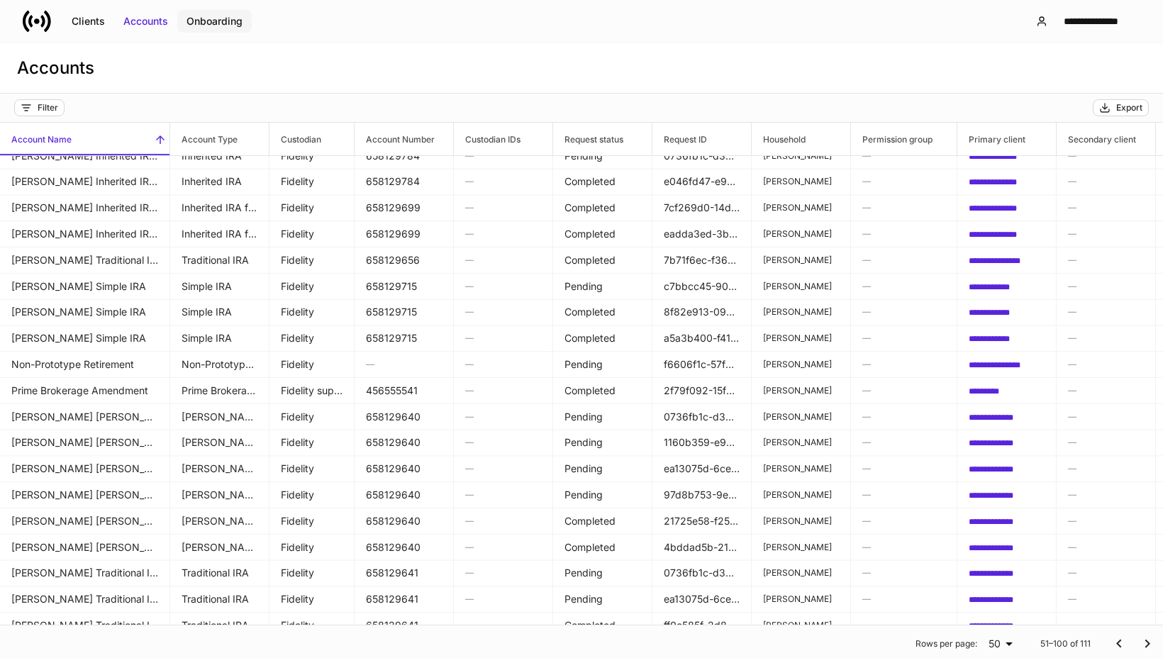
click at [218, 22] on div "Onboarding" at bounding box center [215, 21] width 56 height 14
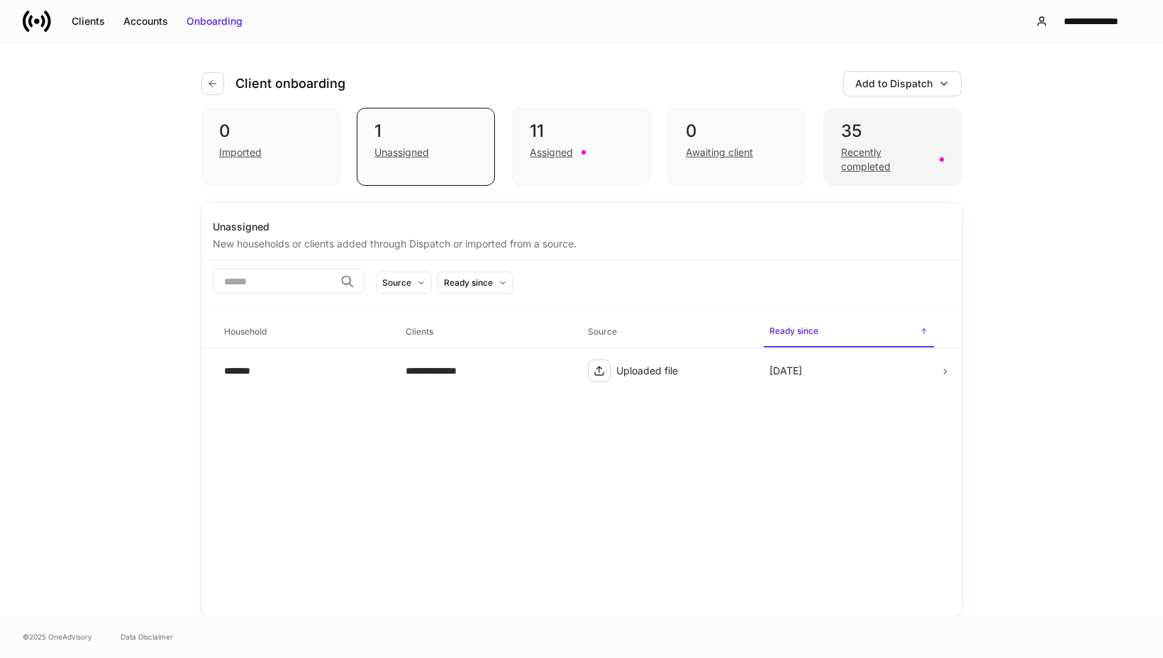
click at [857, 157] on div "Recently completed" at bounding box center [886, 159] width 90 height 28
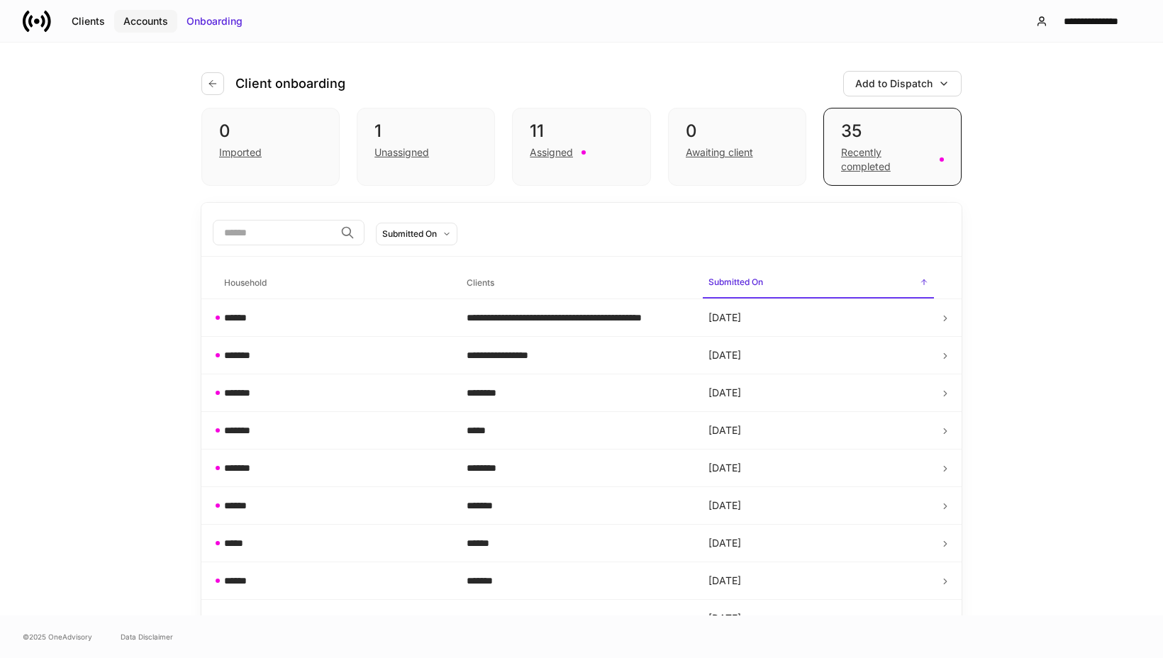
click at [152, 24] on div "Accounts" at bounding box center [145, 21] width 45 height 14
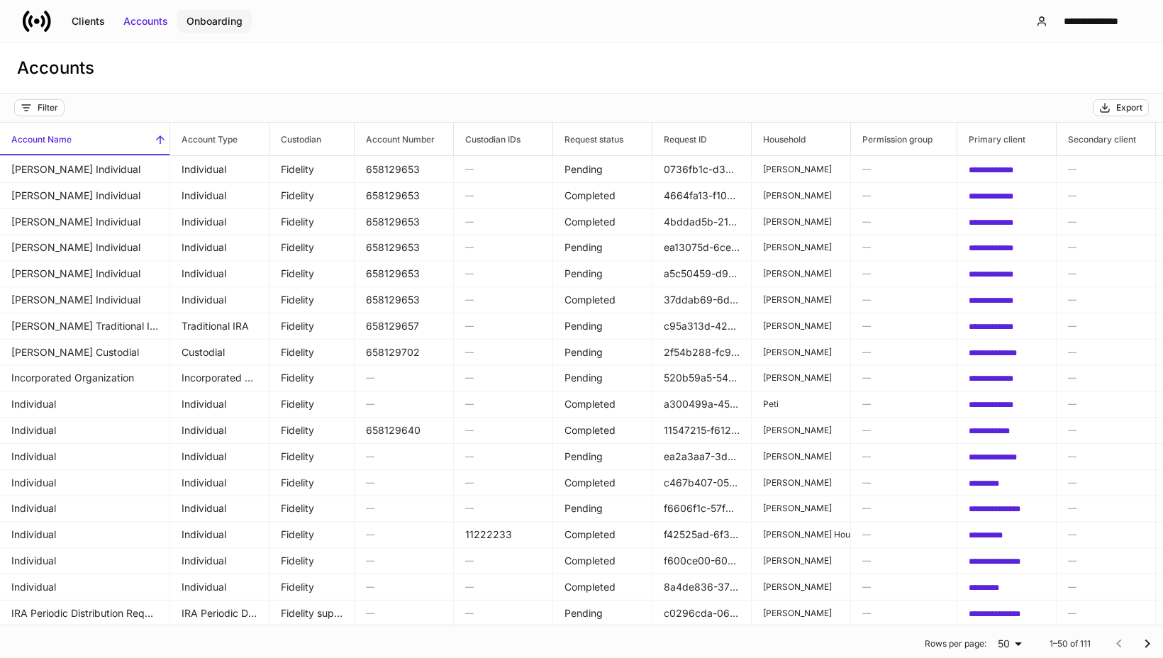
click at [210, 19] on div "Onboarding" at bounding box center [215, 21] width 56 height 14
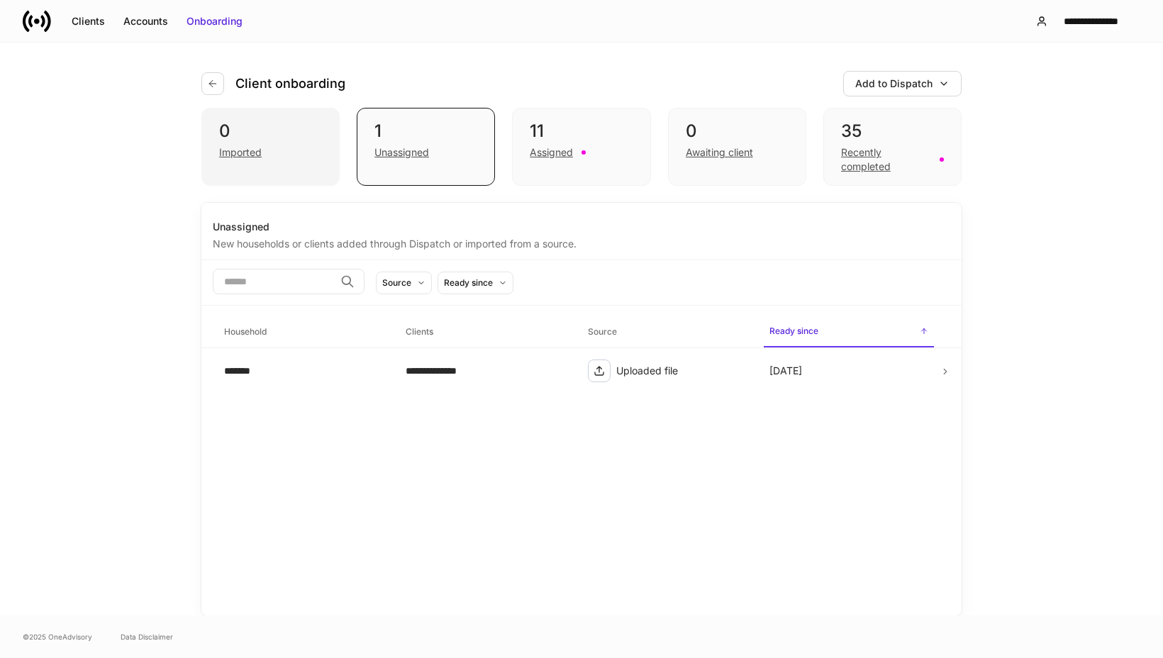
click at [247, 155] on div "Imported" at bounding box center [240, 152] width 43 height 14
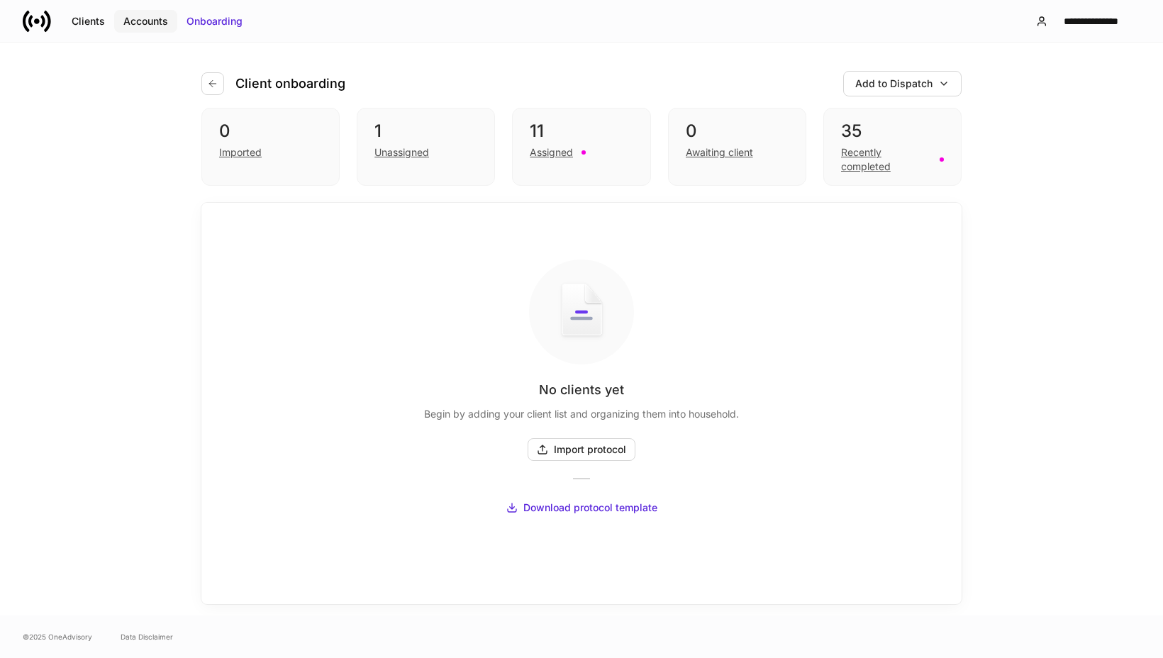
click at [150, 16] on div "Accounts" at bounding box center [145, 21] width 45 height 14
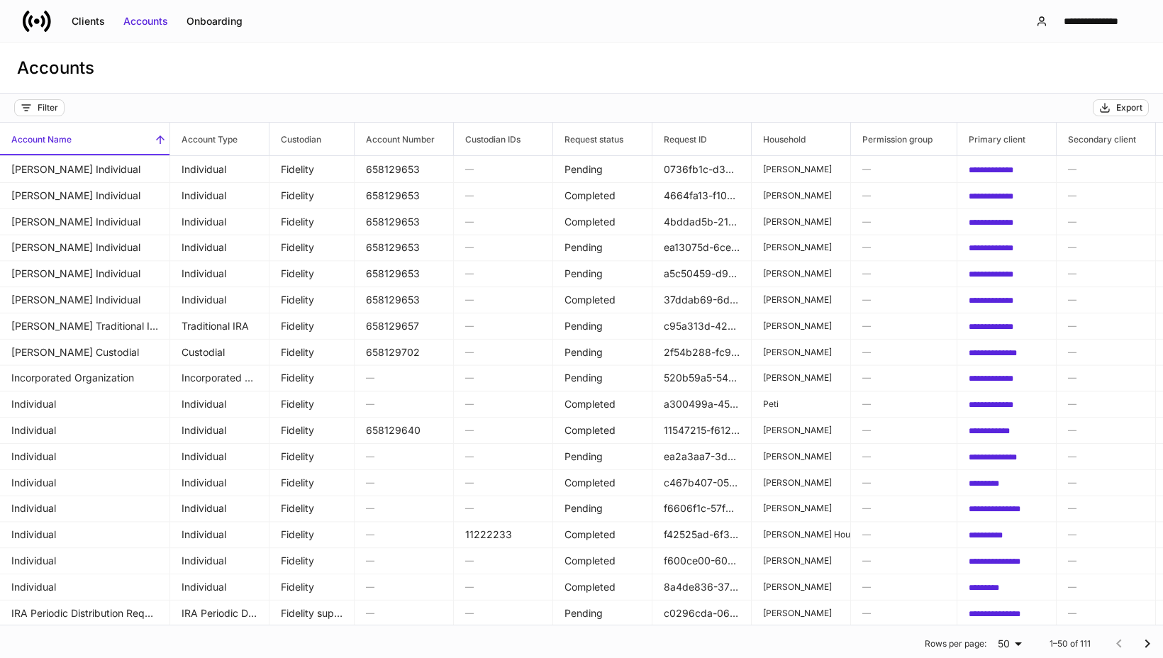
click at [420, 21] on div "**********" at bounding box center [581, 21] width 1163 height 42
click at [321, 26] on div "**********" at bounding box center [581, 21] width 1163 height 42
click at [632, 59] on div "Accounts" at bounding box center [581, 68] width 1163 height 51
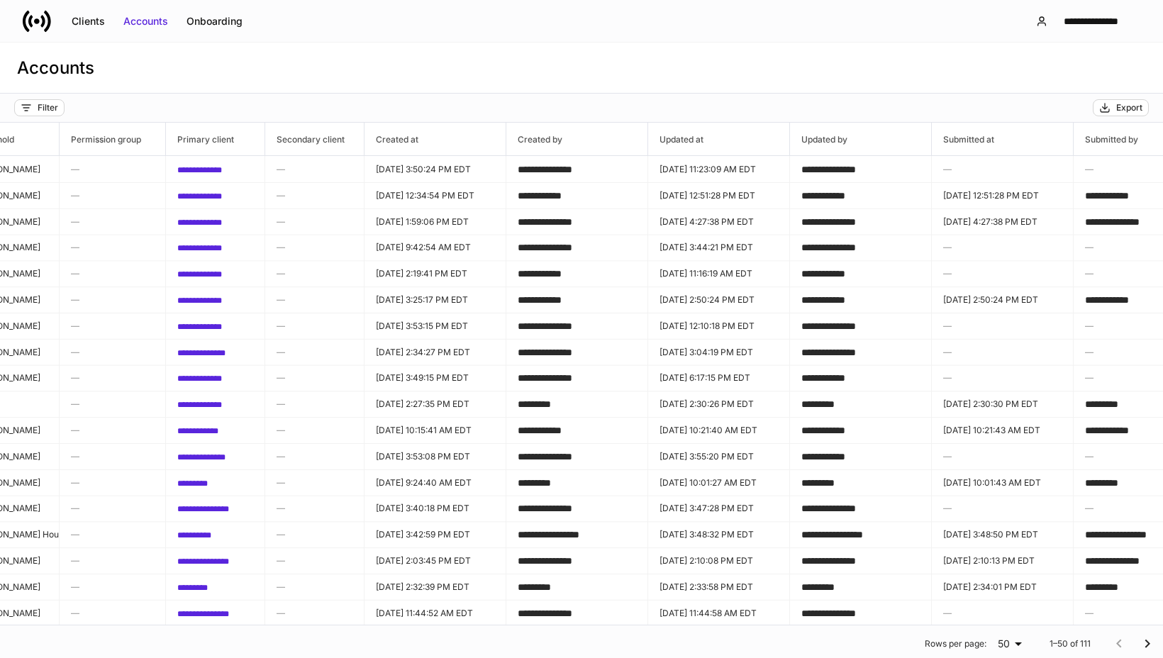
scroll to position [0, 855]
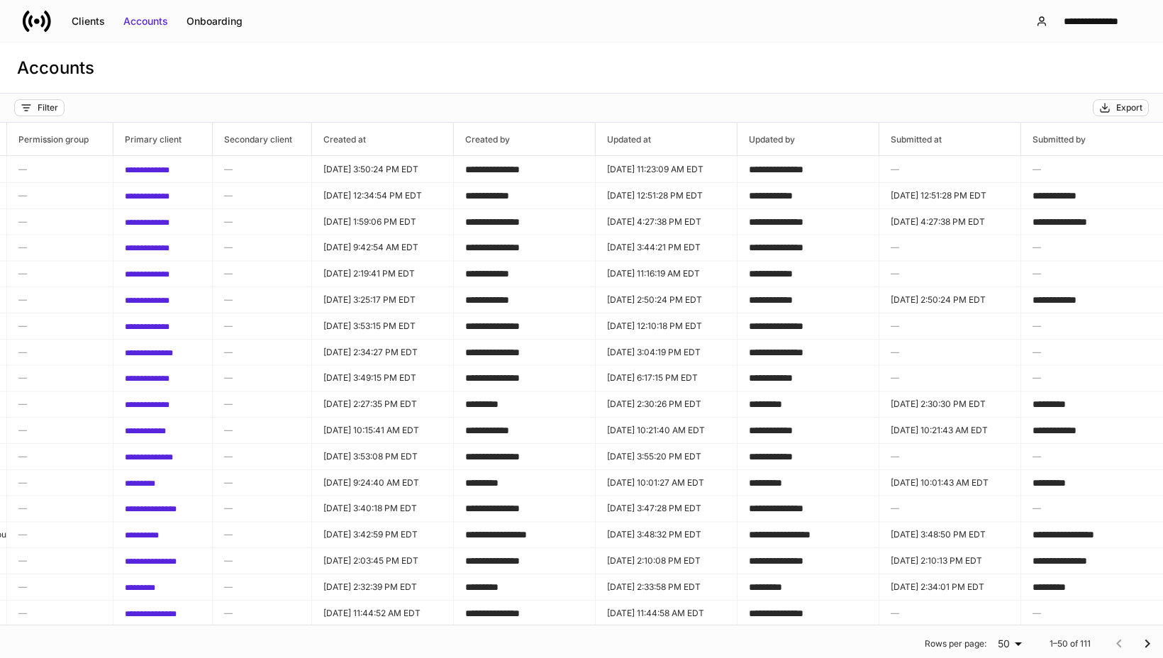
click at [537, 1] on div "**********" at bounding box center [581, 21] width 1163 height 42
